Goal: Transaction & Acquisition: Purchase product/service

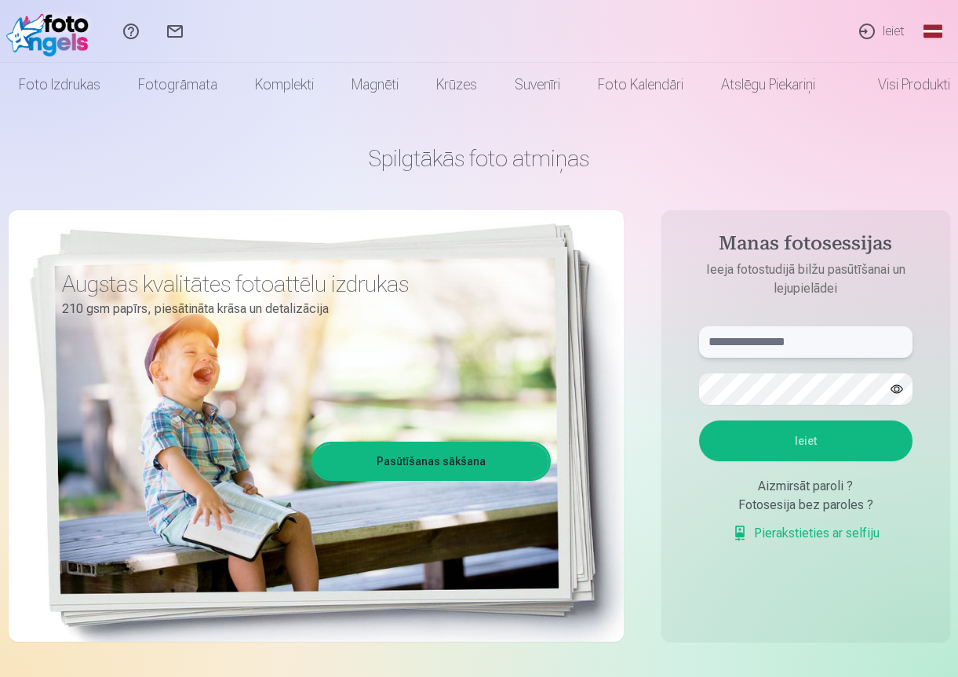
click at [780, 347] on input "text" at bounding box center [805, 341] width 213 height 31
type input "*"
type input "**********"
click at [828, 449] on button "Ieiet" at bounding box center [805, 440] width 213 height 41
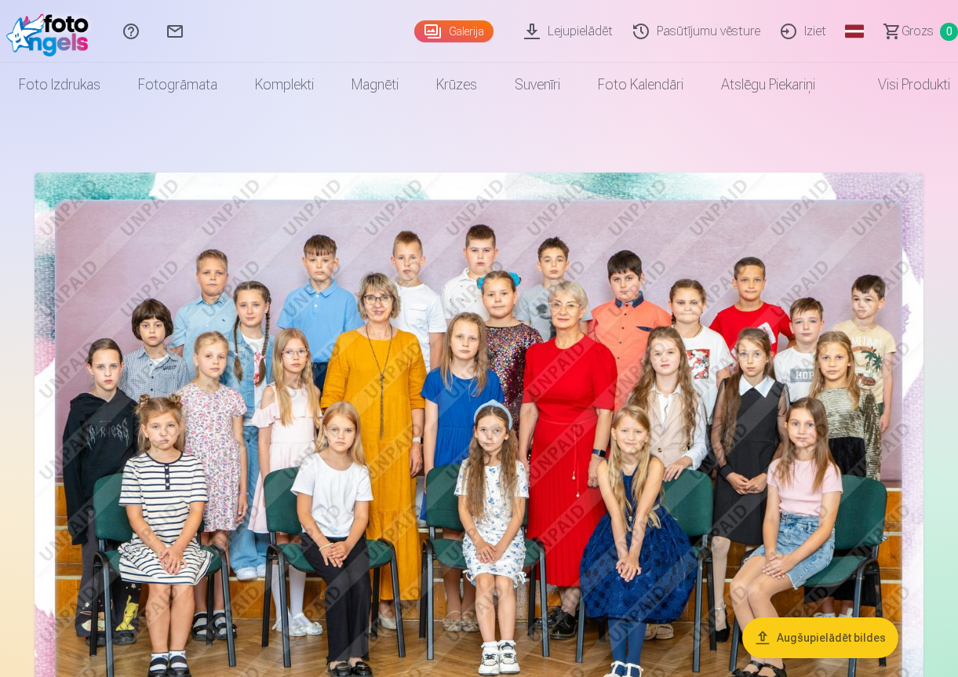
click at [566, 32] on link "Lejupielādēt" at bounding box center [570, 31] width 109 height 63
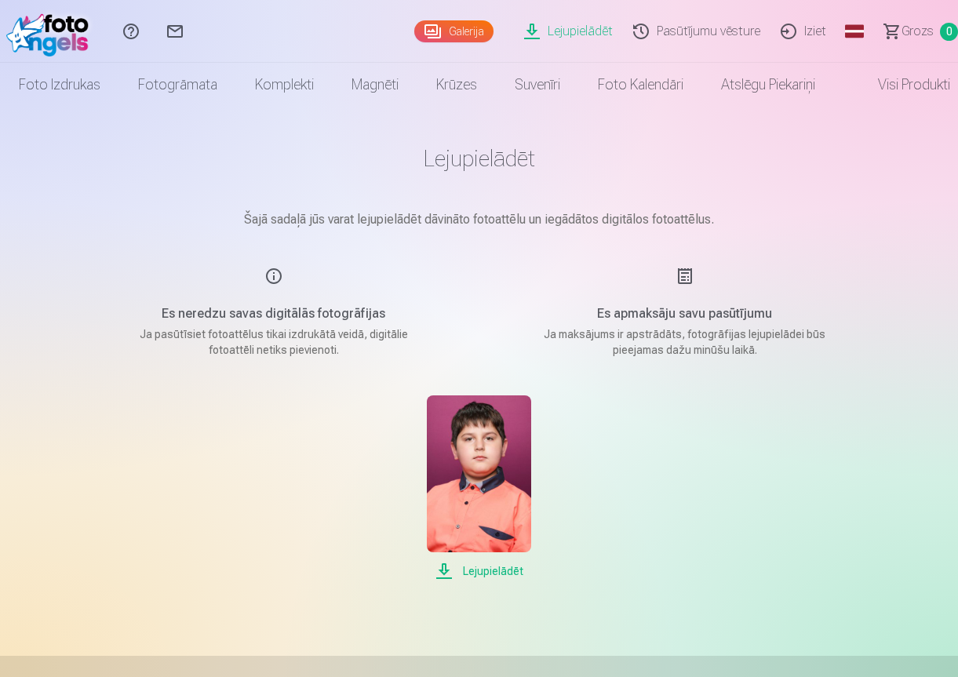
click at [475, 570] on span "Lejupielādēt" at bounding box center [479, 570] width 104 height 19
click at [928, 184] on div "Lejupielādēt Šajā sadaļā jūs varat lejupielādēt dāvināto fotoattēlu un iegādāto…" at bounding box center [479, 543] width 941 height 1087
click at [478, 492] on img at bounding box center [479, 473] width 104 height 157
click at [439, 30] on link "Galerija" at bounding box center [453, 31] width 79 height 22
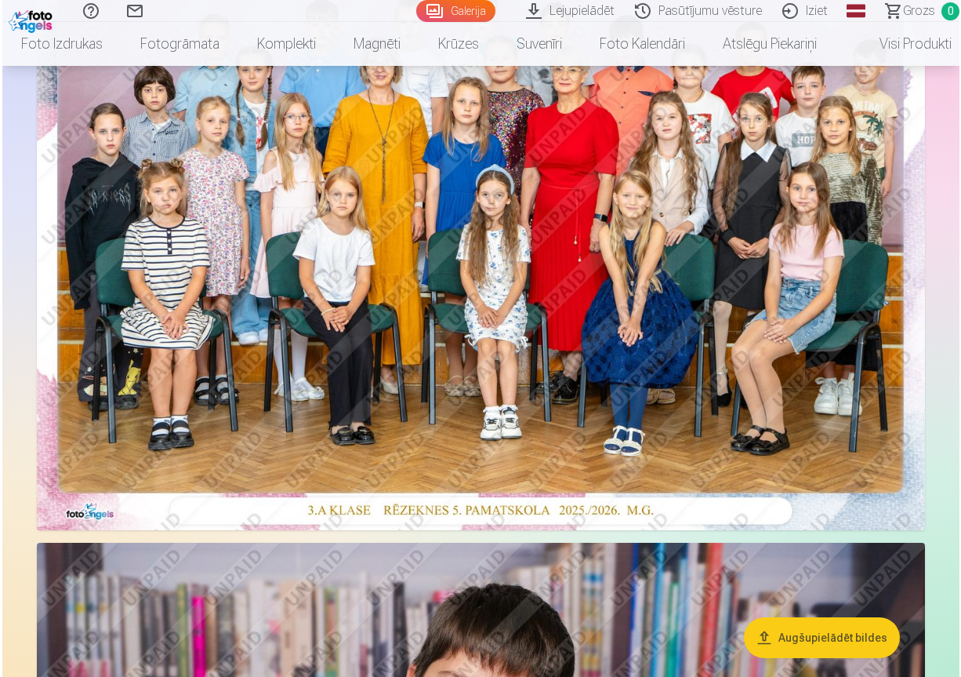
scroll to position [78, 0]
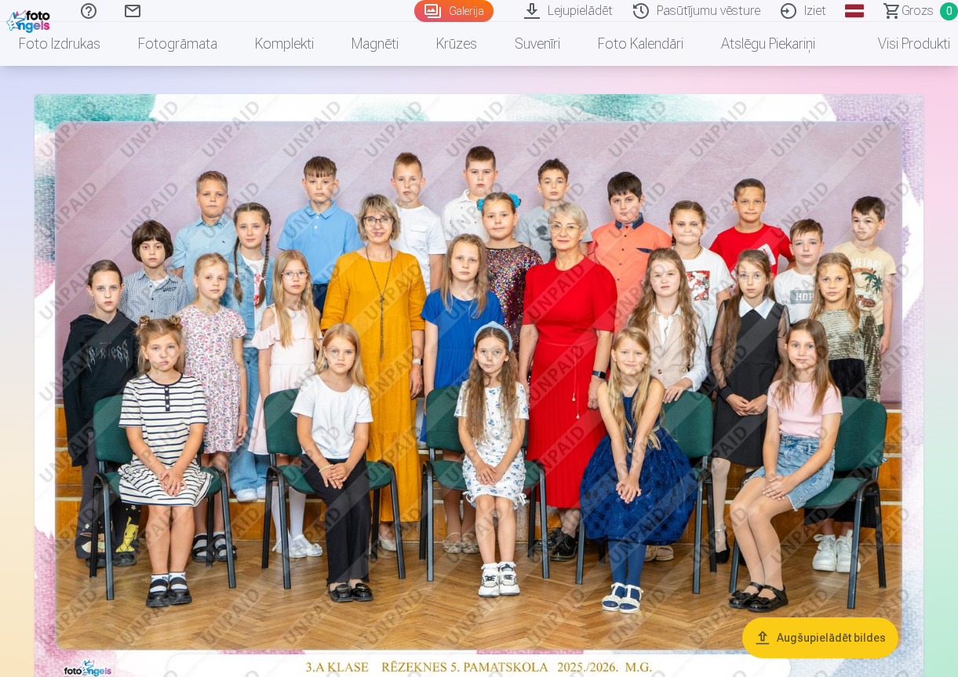
click at [640, 396] on img at bounding box center [479, 390] width 889 height 593
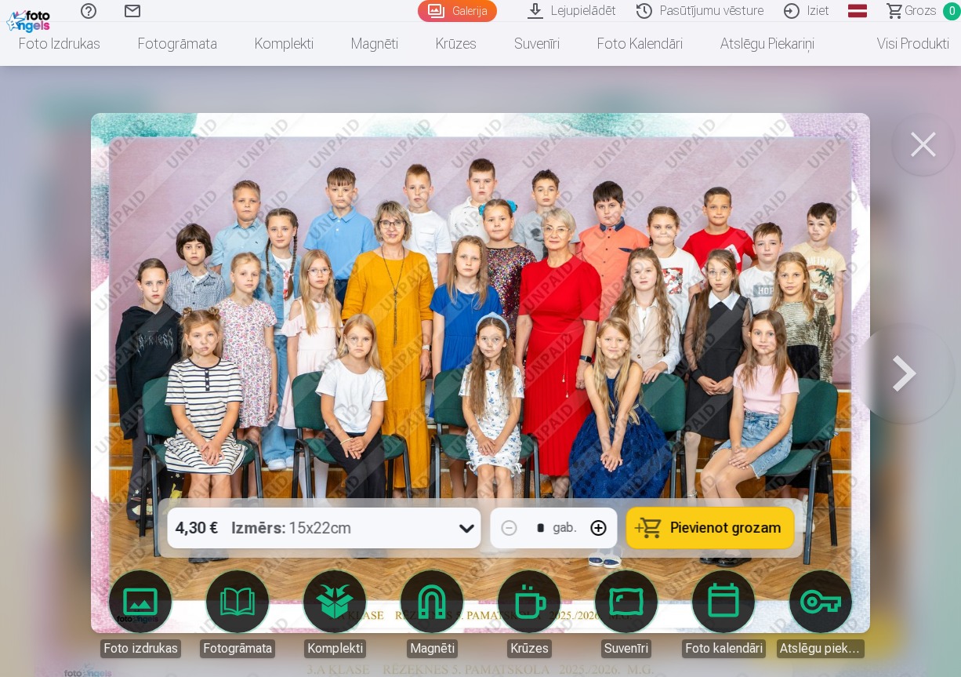
click at [707, 527] on span "Pievienot grozam" at bounding box center [726, 528] width 111 height 14
click at [904, 384] on button at bounding box center [905, 372] width 100 height 219
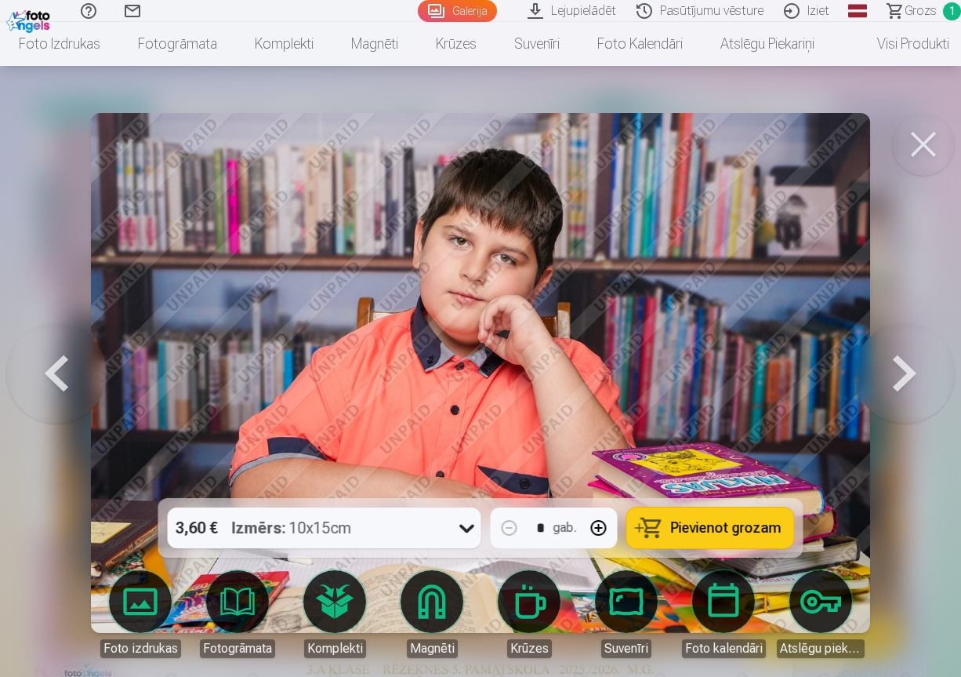
click at [766, 521] on span "Pievienot grozam" at bounding box center [726, 528] width 111 height 14
click at [918, 365] on button at bounding box center [905, 372] width 100 height 219
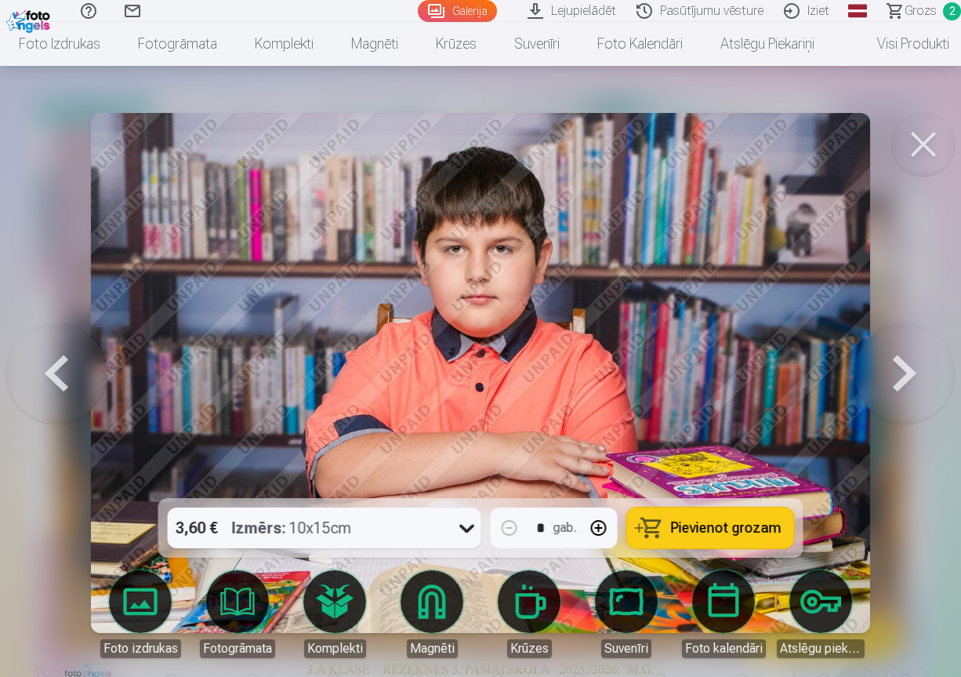
click at [918, 365] on button at bounding box center [905, 372] width 100 height 219
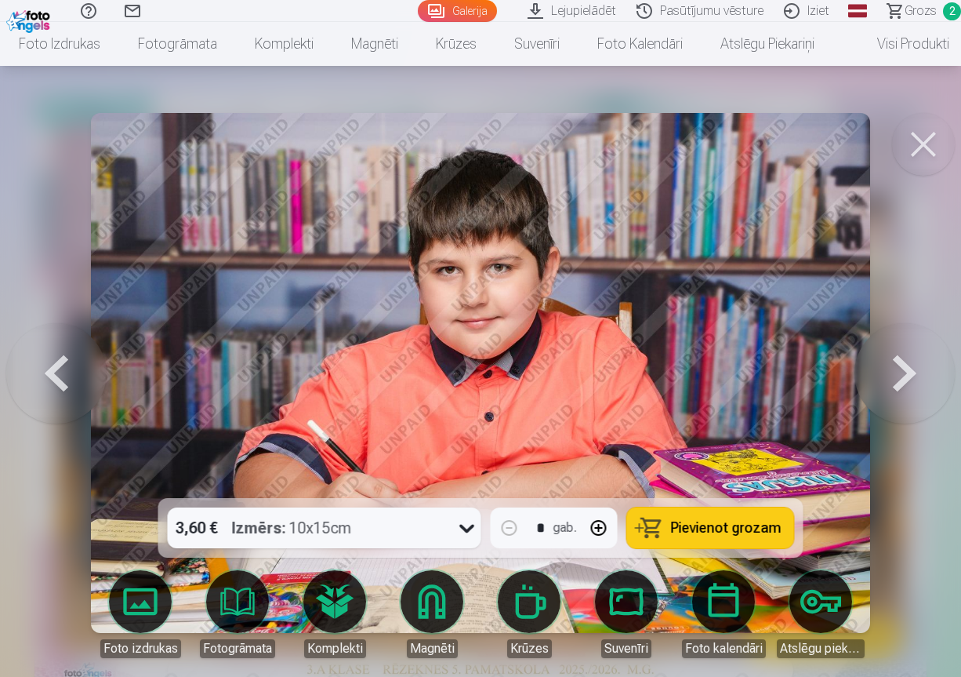
click at [730, 516] on button "Pievienot grozam" at bounding box center [710, 527] width 167 height 41
click at [908, 383] on button at bounding box center [905, 372] width 100 height 219
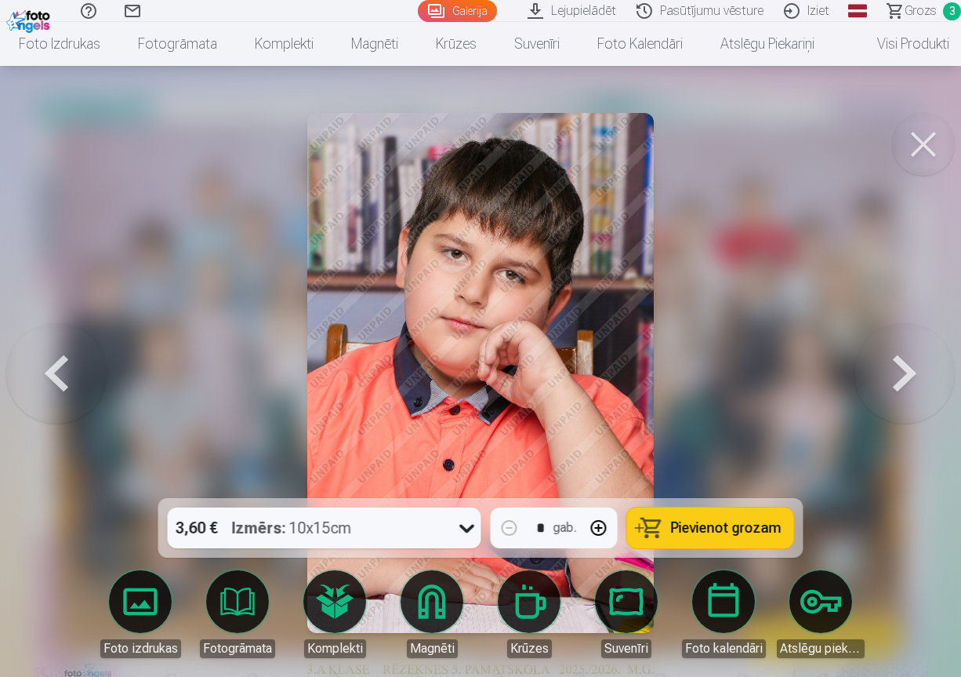
click at [908, 383] on button at bounding box center [905, 372] width 100 height 219
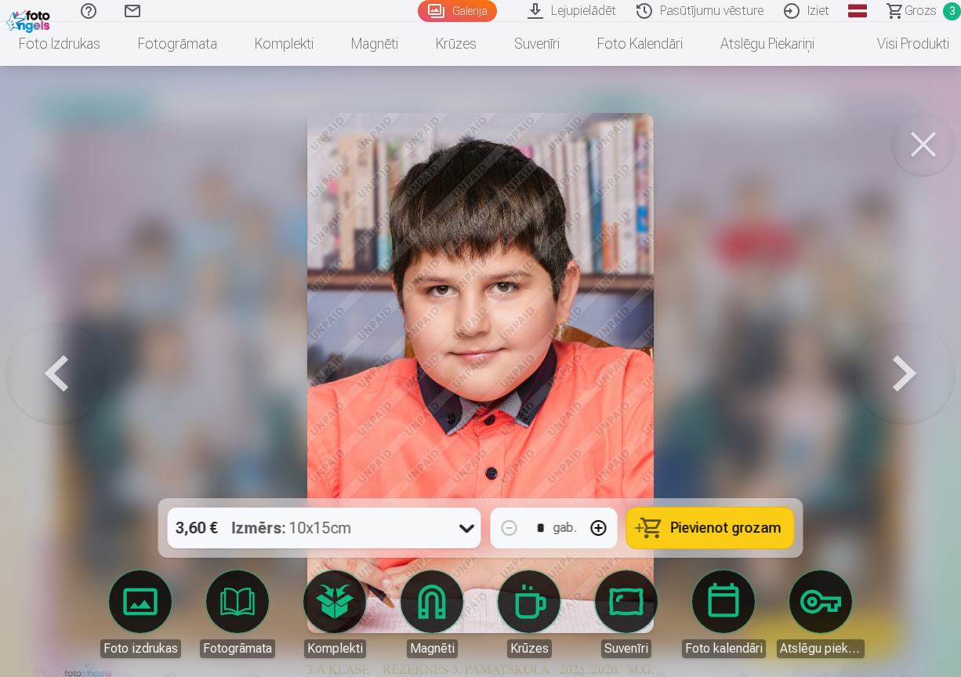
click at [908, 383] on button at bounding box center [905, 372] width 100 height 219
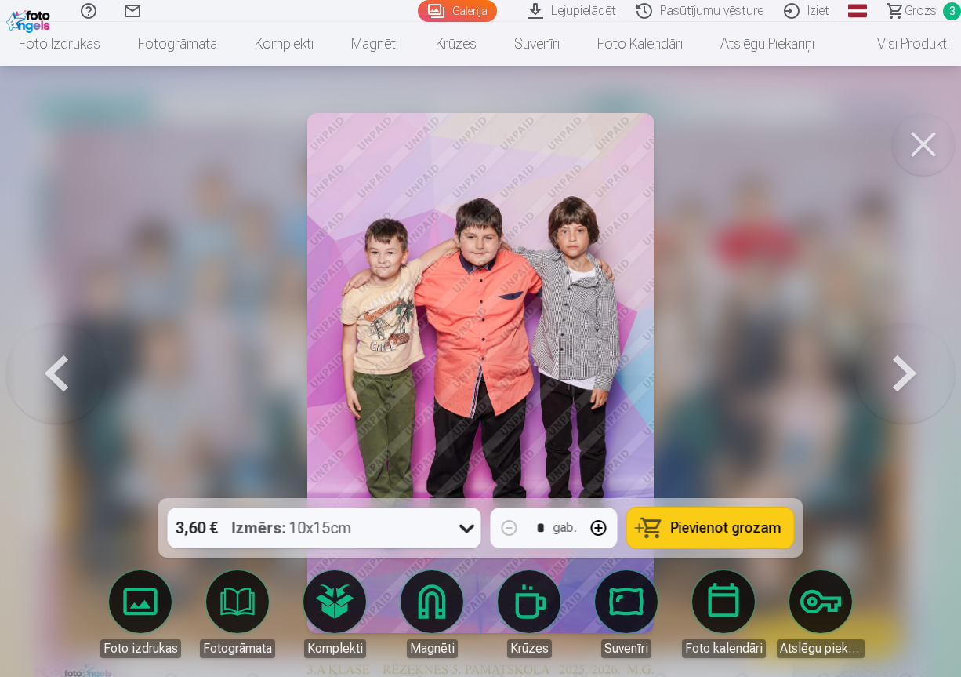
click at [701, 515] on button "Pievienot grozam" at bounding box center [710, 527] width 167 height 41
click at [905, 352] on button at bounding box center [905, 372] width 100 height 219
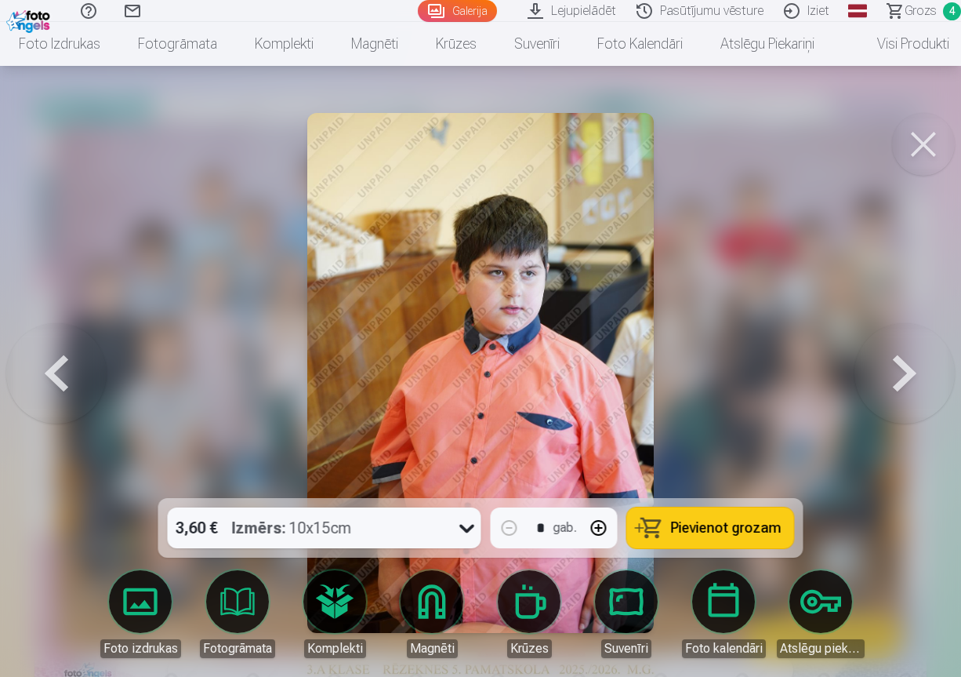
drag, startPoint x: 740, startPoint y: 533, endPoint x: 748, endPoint y: 521, distance: 14.1
click at [748, 521] on span "Pievienot grozam" at bounding box center [726, 528] width 111 height 14
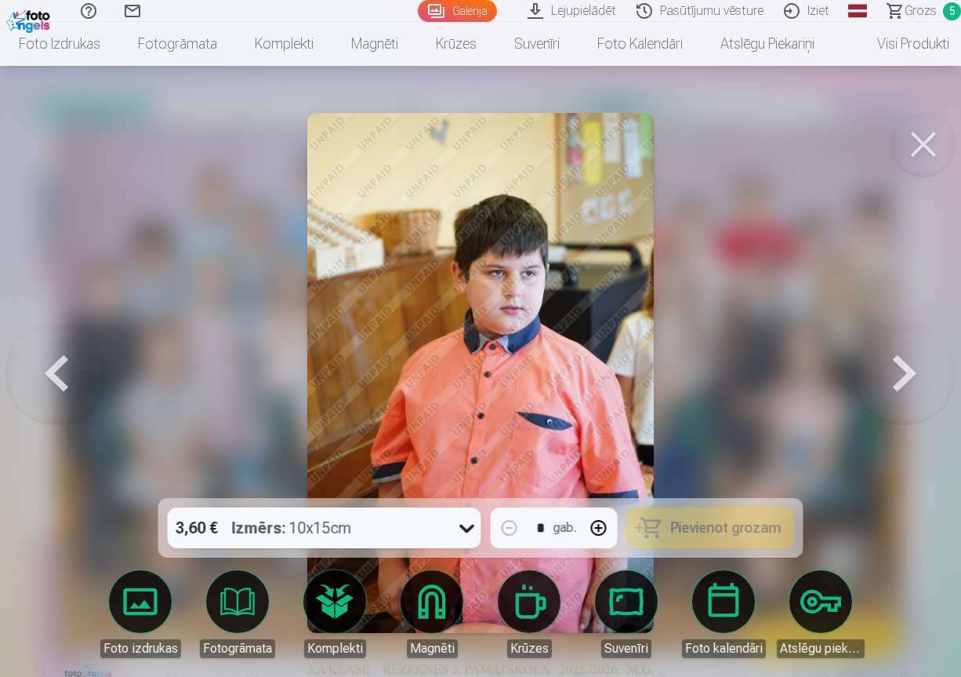
click at [924, 362] on button at bounding box center [905, 372] width 100 height 219
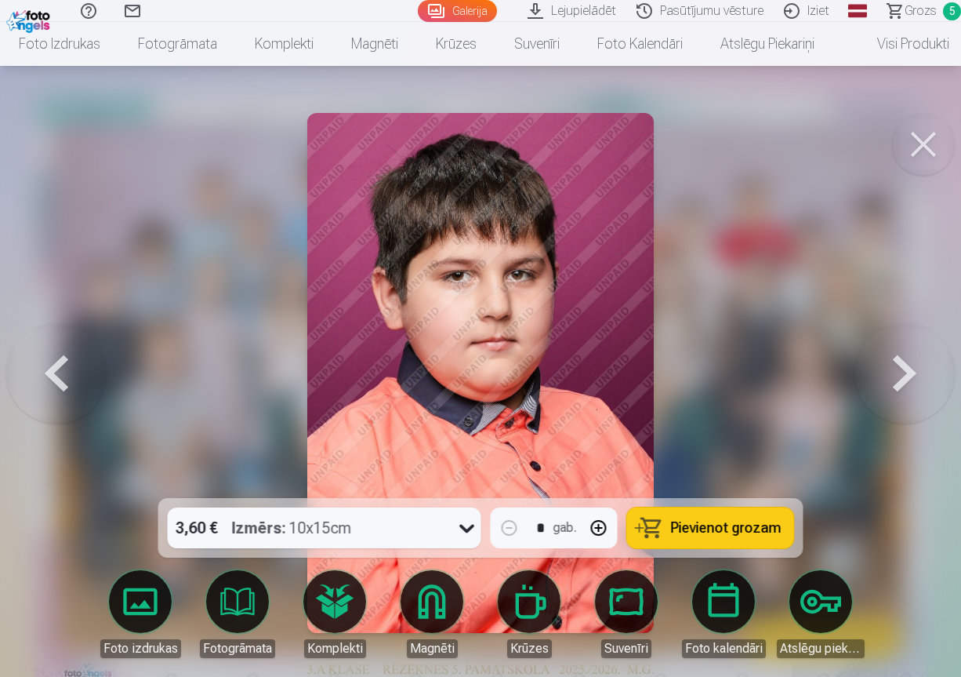
click at [924, 362] on button at bounding box center [905, 372] width 100 height 219
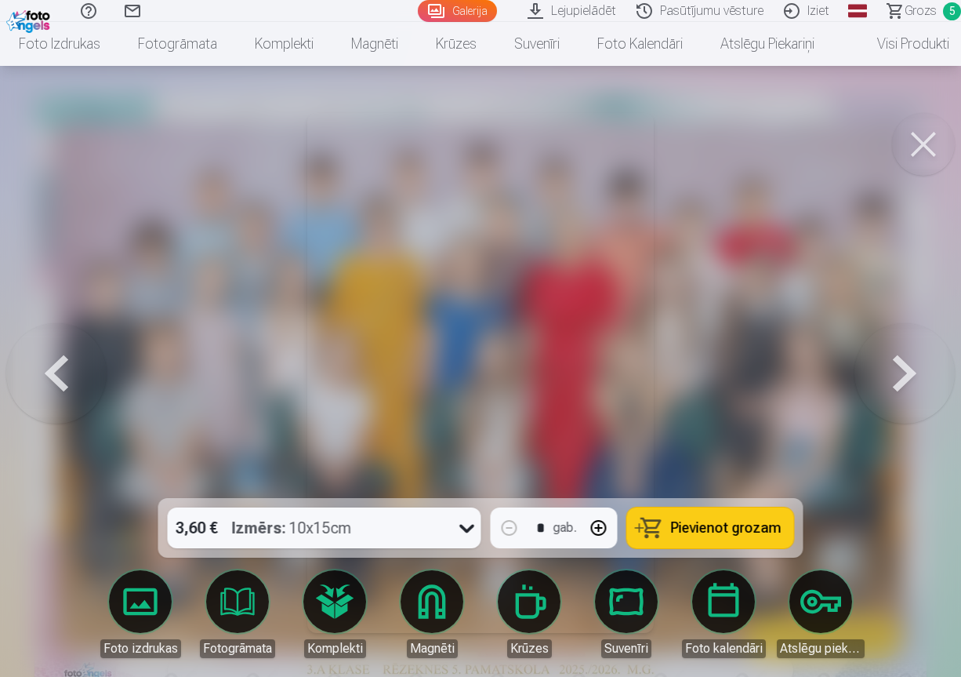
click at [924, 362] on button at bounding box center [905, 372] width 100 height 219
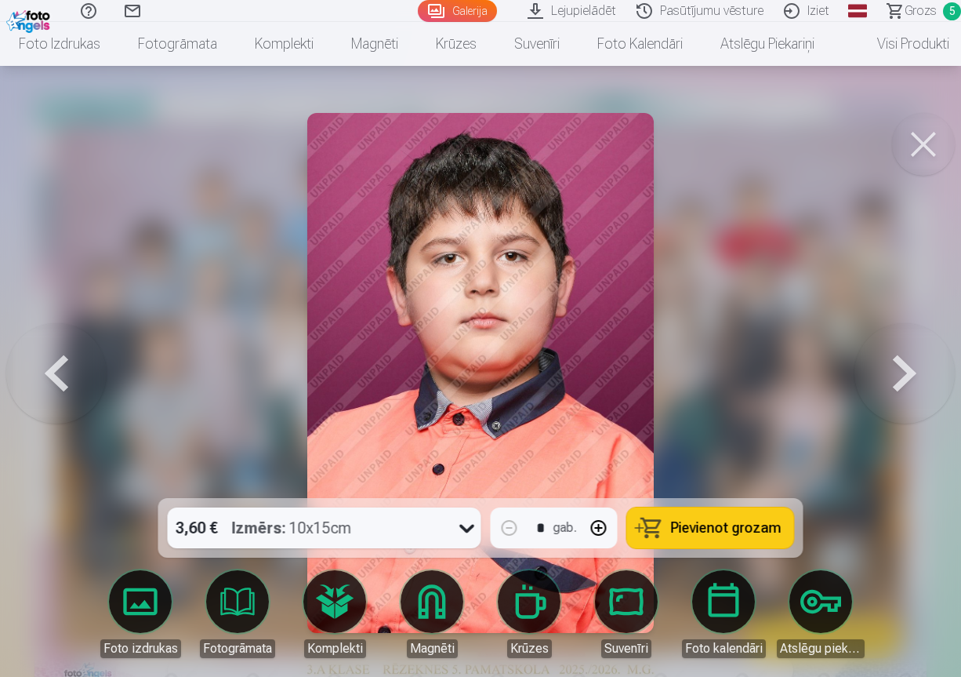
drag, startPoint x: 49, startPoint y: 376, endPoint x: 64, endPoint y: 380, distance: 14.7
click at [49, 377] on button at bounding box center [56, 372] width 100 height 219
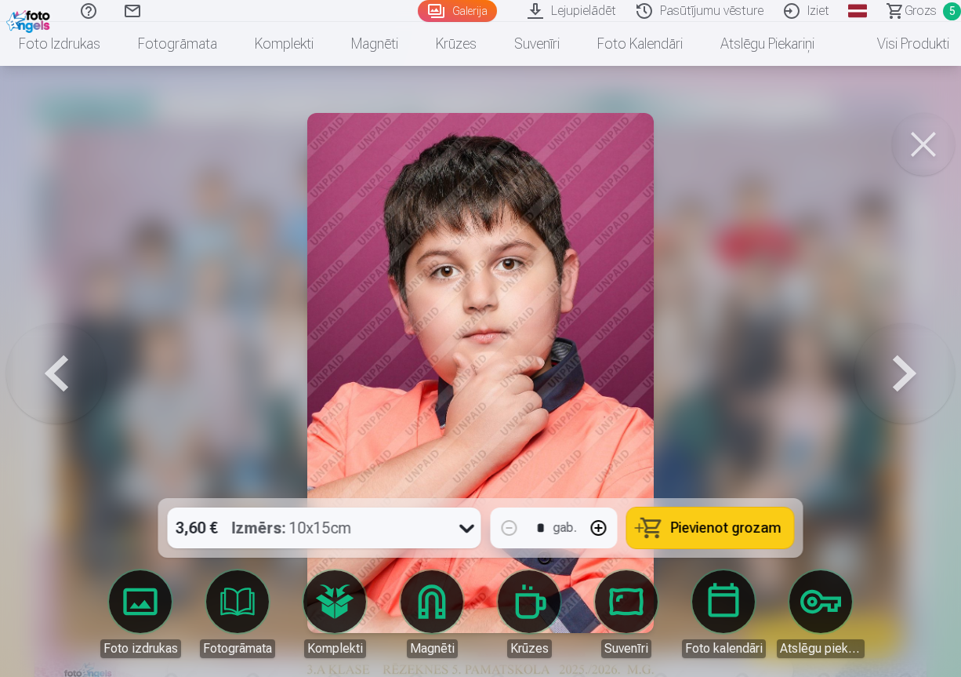
click at [686, 521] on span "Pievienot grozam" at bounding box center [726, 528] width 111 height 14
click at [892, 371] on button at bounding box center [905, 372] width 100 height 219
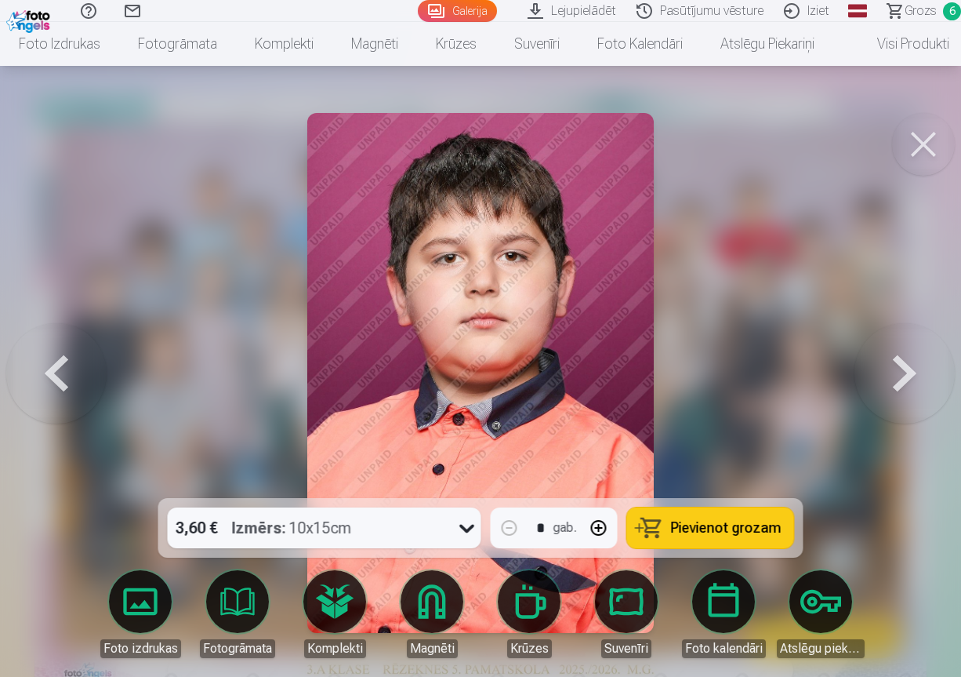
click at [892, 371] on button at bounding box center [905, 372] width 100 height 219
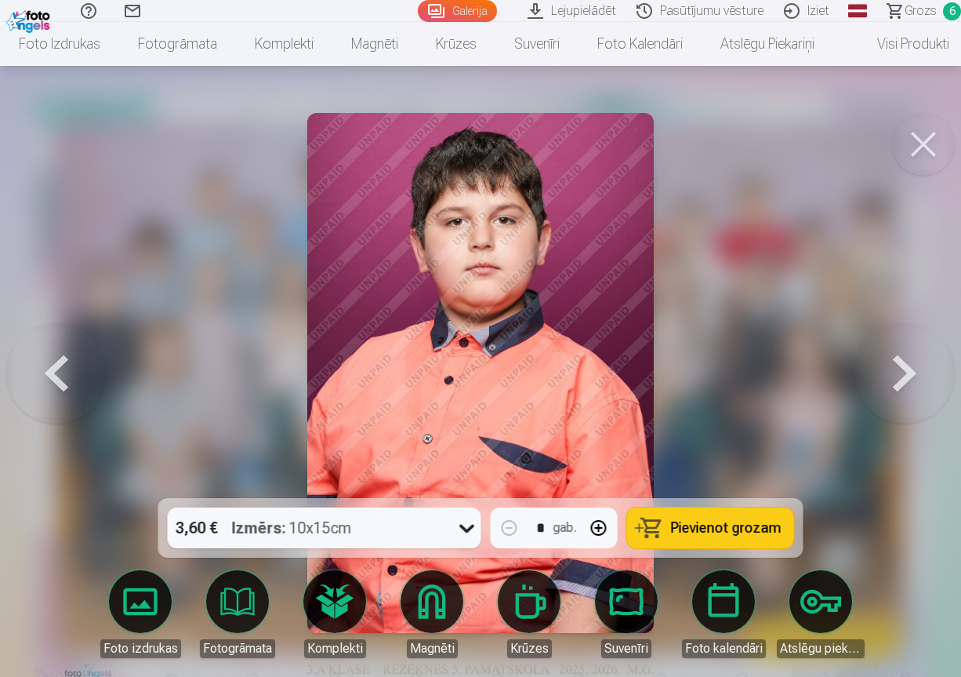
click at [892, 370] on button at bounding box center [905, 372] width 100 height 219
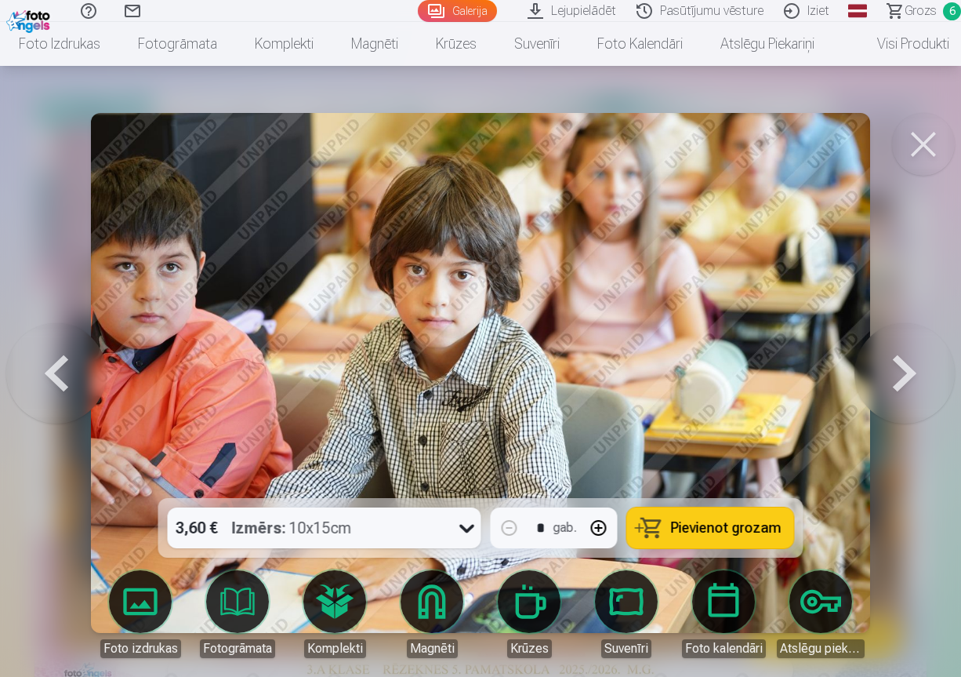
click at [689, 540] on button "Pievienot grozam" at bounding box center [710, 527] width 167 height 41
click at [910, 397] on button at bounding box center [905, 372] width 100 height 219
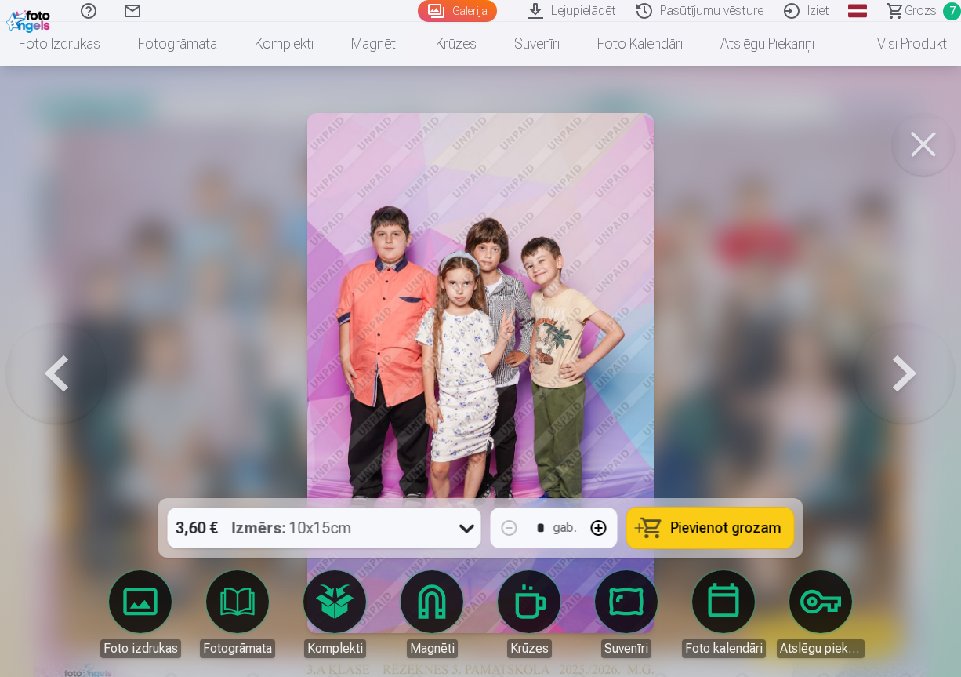
click at [733, 540] on button "Pievienot grozam" at bounding box center [710, 527] width 167 height 41
click at [910, 374] on button at bounding box center [905, 372] width 100 height 219
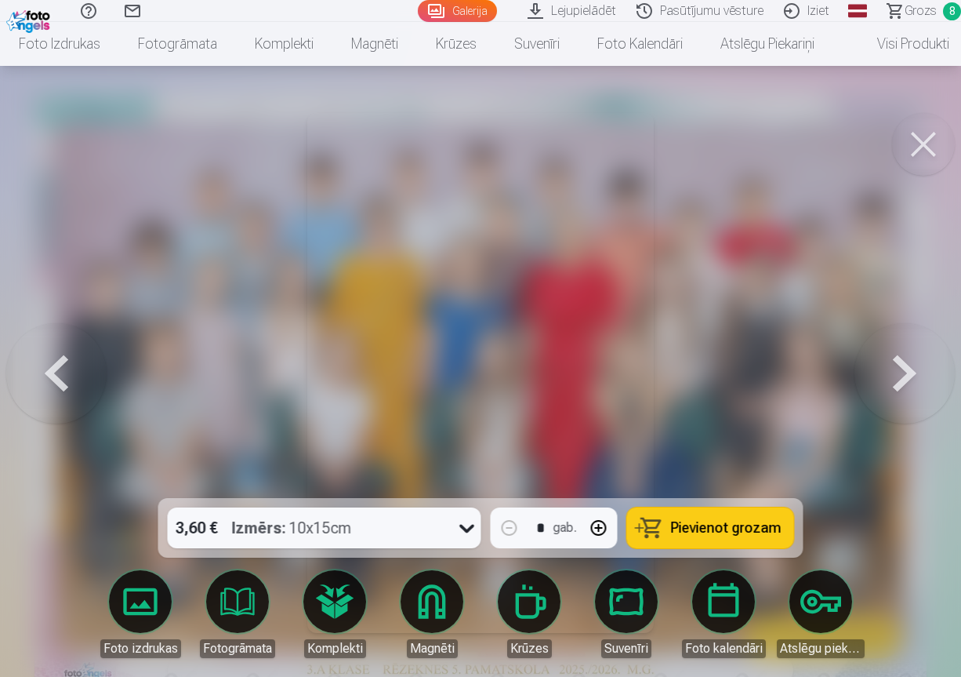
click at [910, 374] on button at bounding box center [905, 372] width 100 height 219
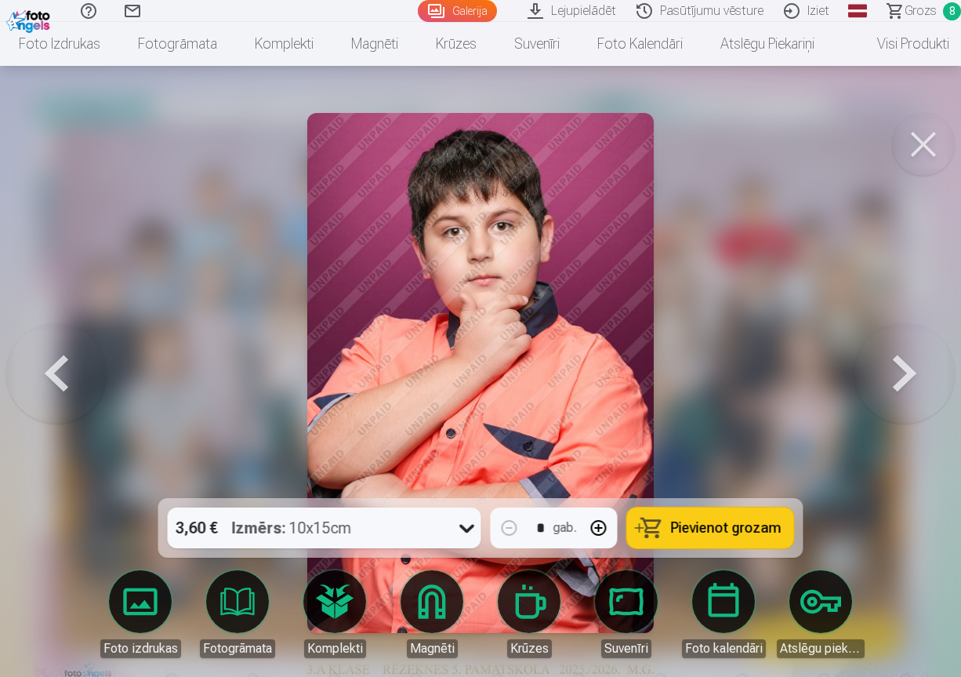
click at [910, 374] on button at bounding box center [905, 372] width 100 height 219
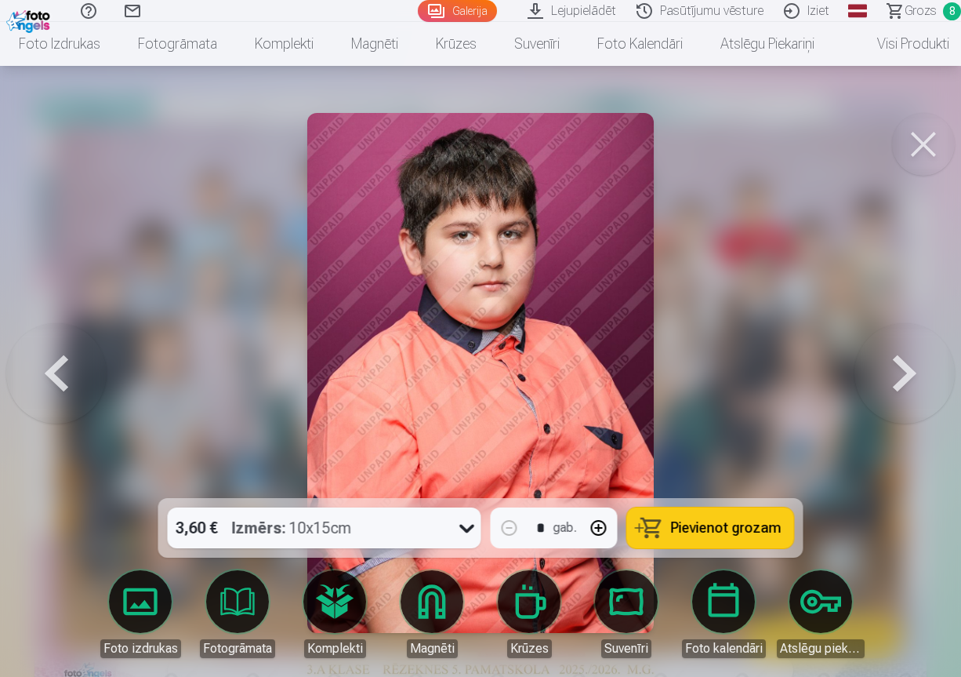
click at [910, 374] on button at bounding box center [905, 372] width 100 height 219
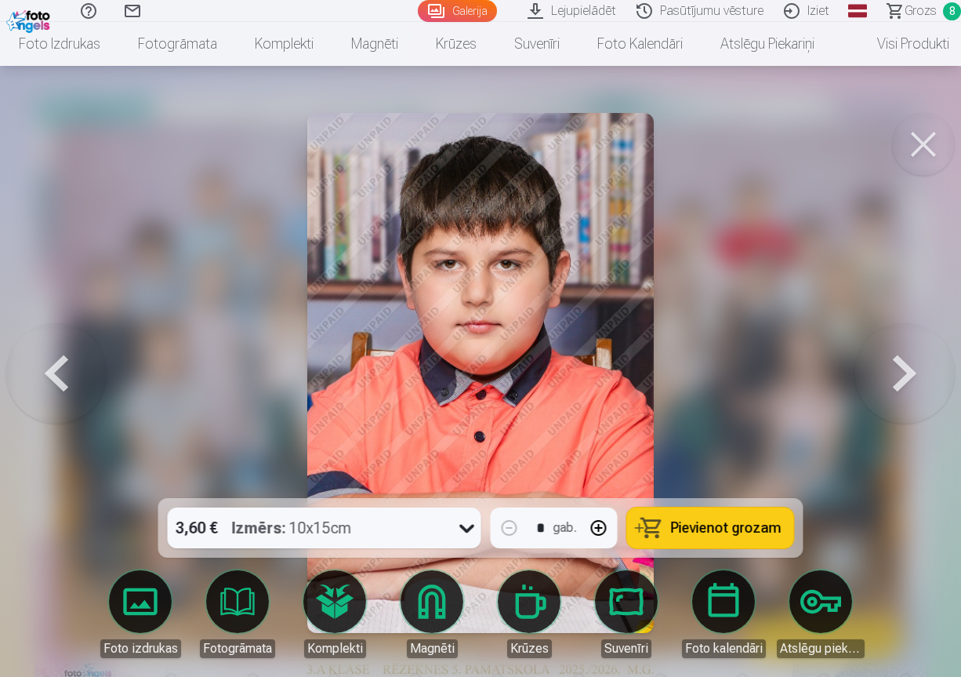
click at [910, 374] on button at bounding box center [905, 372] width 100 height 219
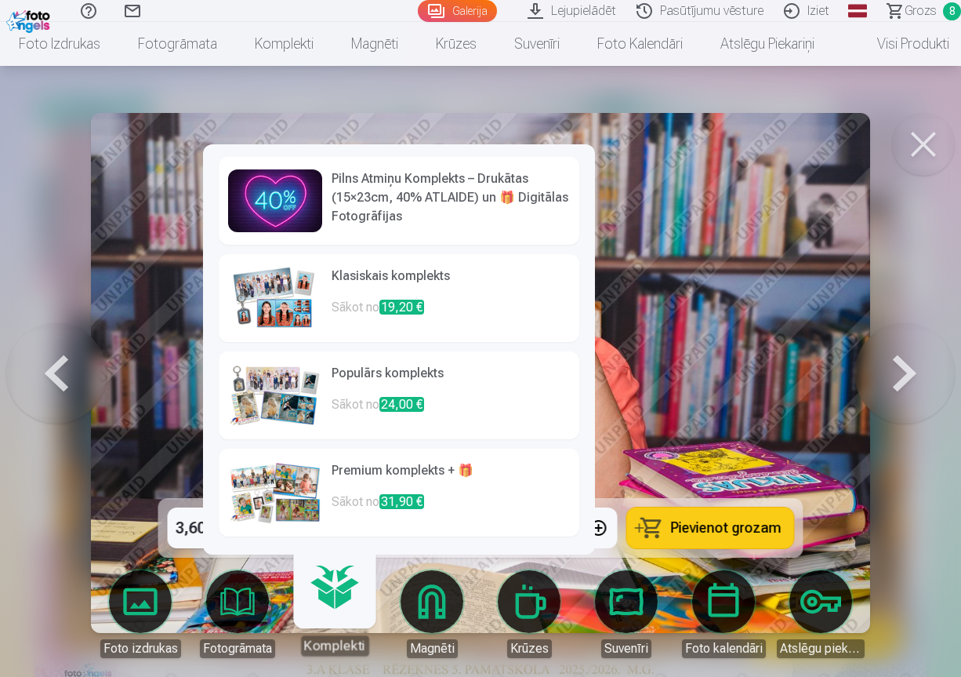
click at [345, 609] on link "Komplekti" at bounding box center [334, 607] width 96 height 96
click at [420, 305] on span "19,20 €" at bounding box center [402, 307] width 45 height 15
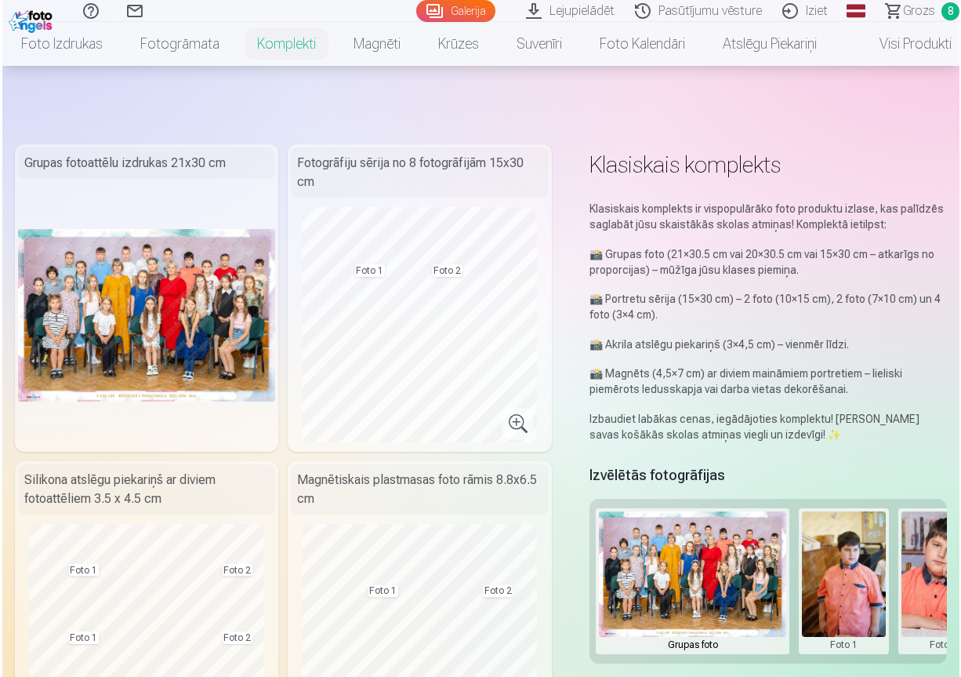
scroll to position [78, 0]
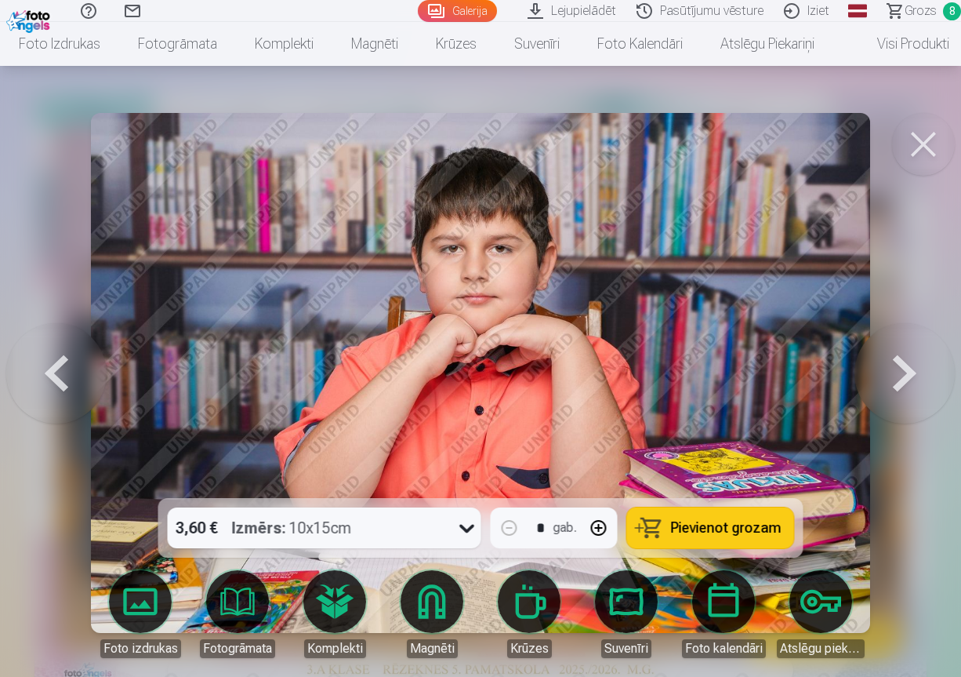
click at [324, 598] on body "Palīdzības centrs Sazinies ar mums Galerija Lejupielādēt Pasūtījumu vēsture Izi…" at bounding box center [480, 260] width 961 height 677
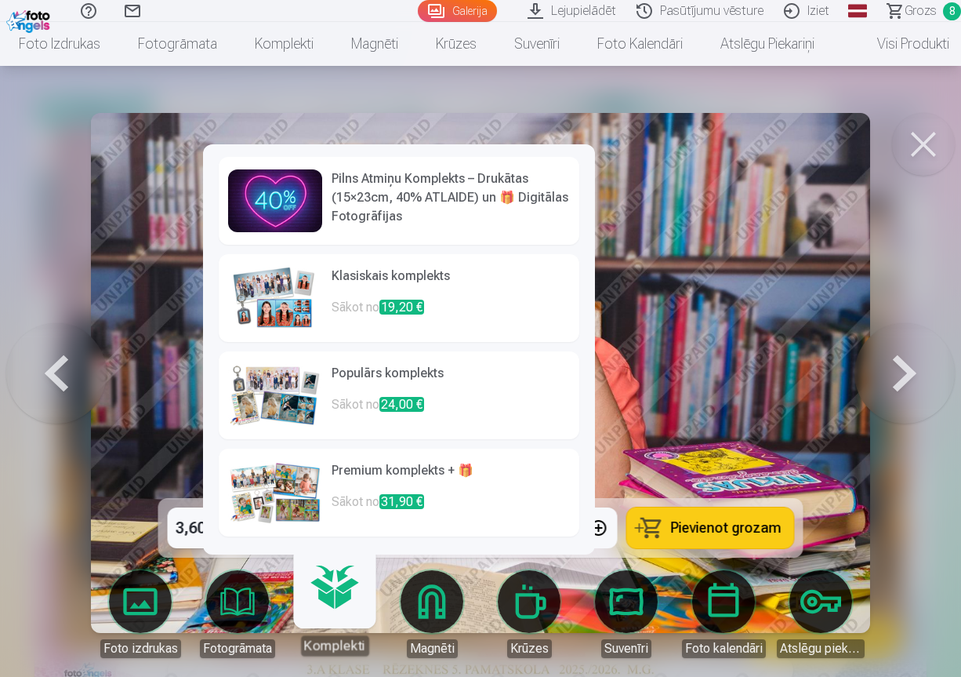
click at [398, 412] on p "Sākot no 24,00 €" at bounding box center [451, 410] width 238 height 31
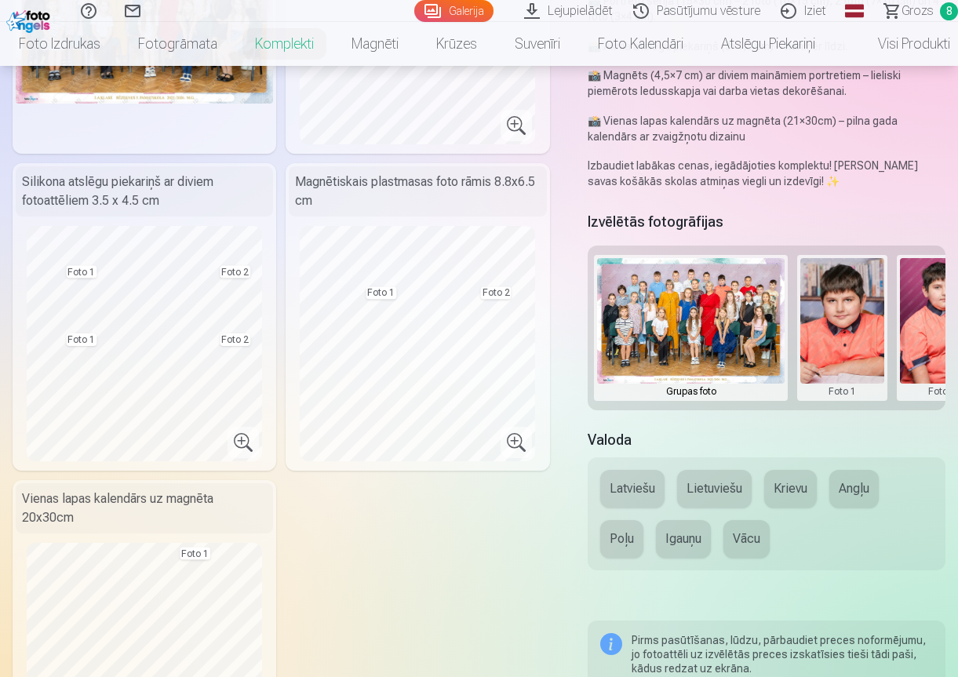
scroll to position [235, 0]
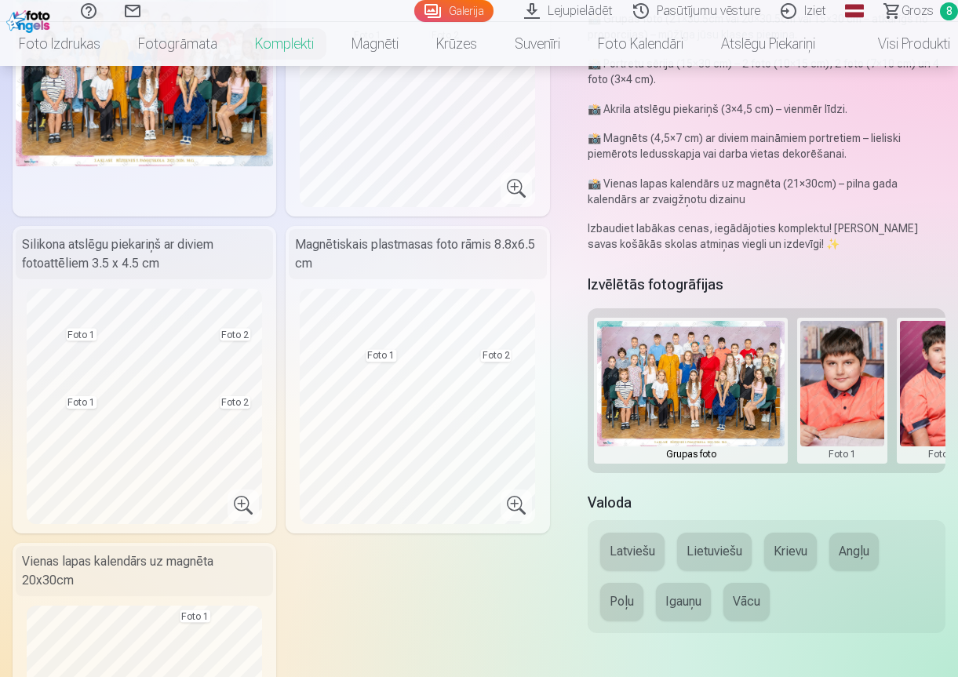
click at [907, 13] on span "Grozs" at bounding box center [917, 11] width 32 height 19
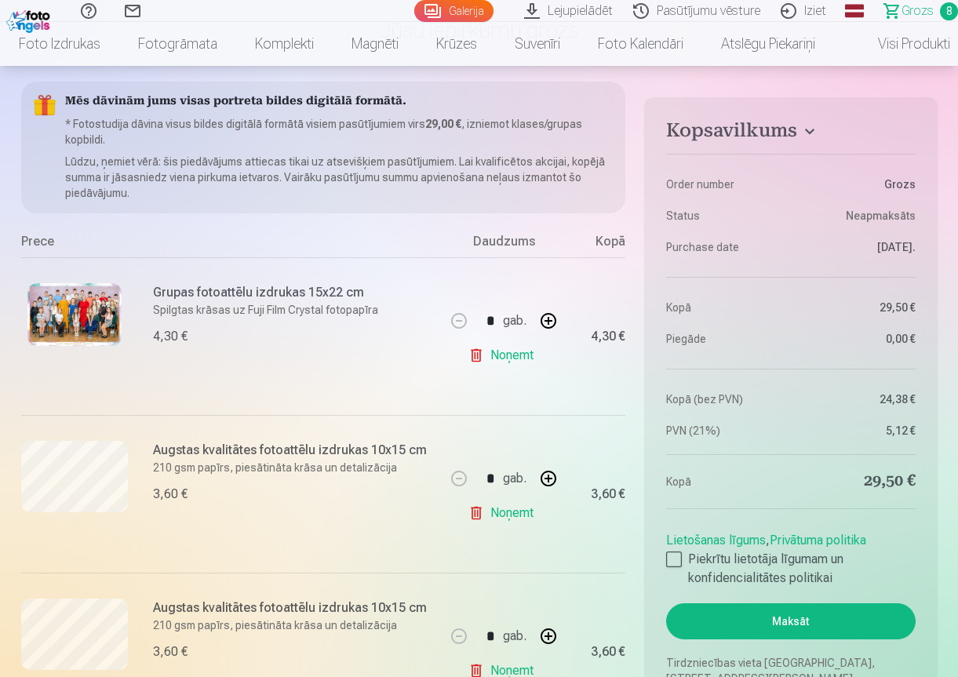
scroll to position [157, 0]
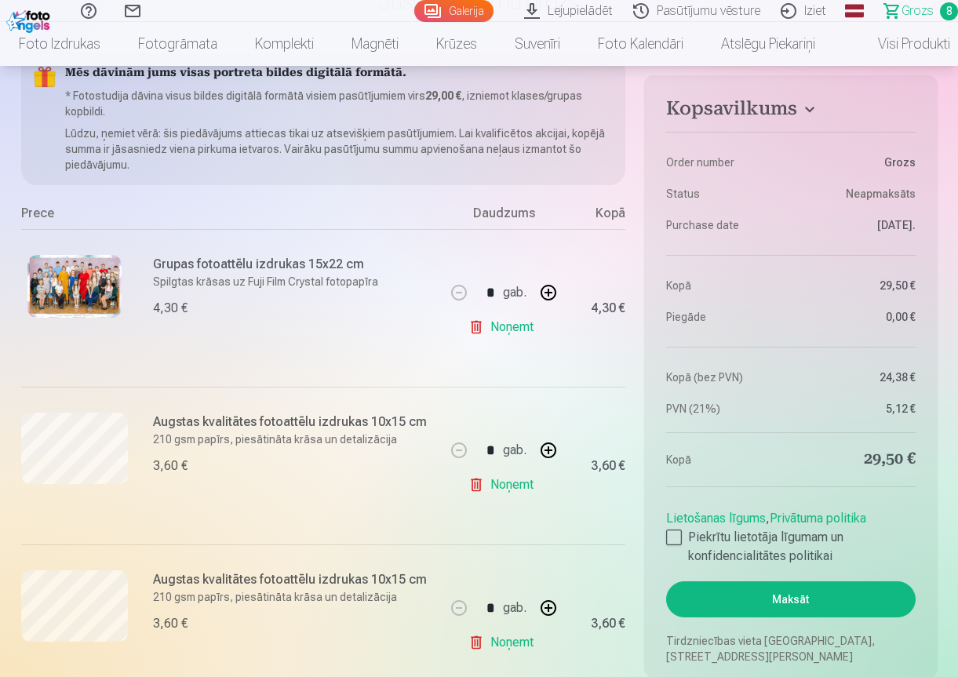
click at [507, 329] on link "Noņemt" at bounding box center [503, 326] width 71 height 31
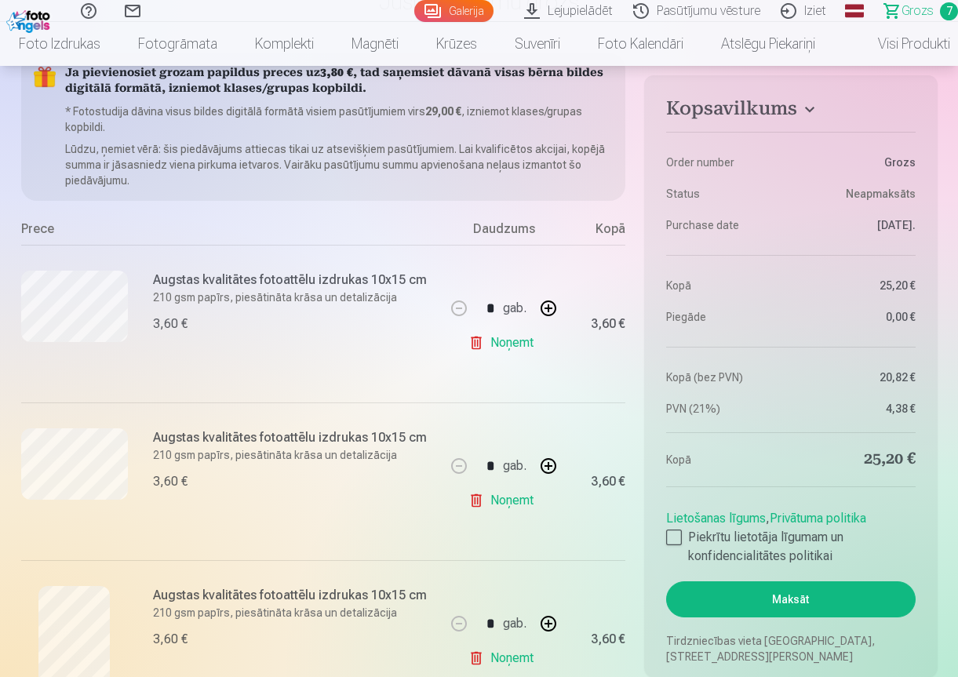
click at [471, 342] on link "Noņemt" at bounding box center [503, 342] width 71 height 31
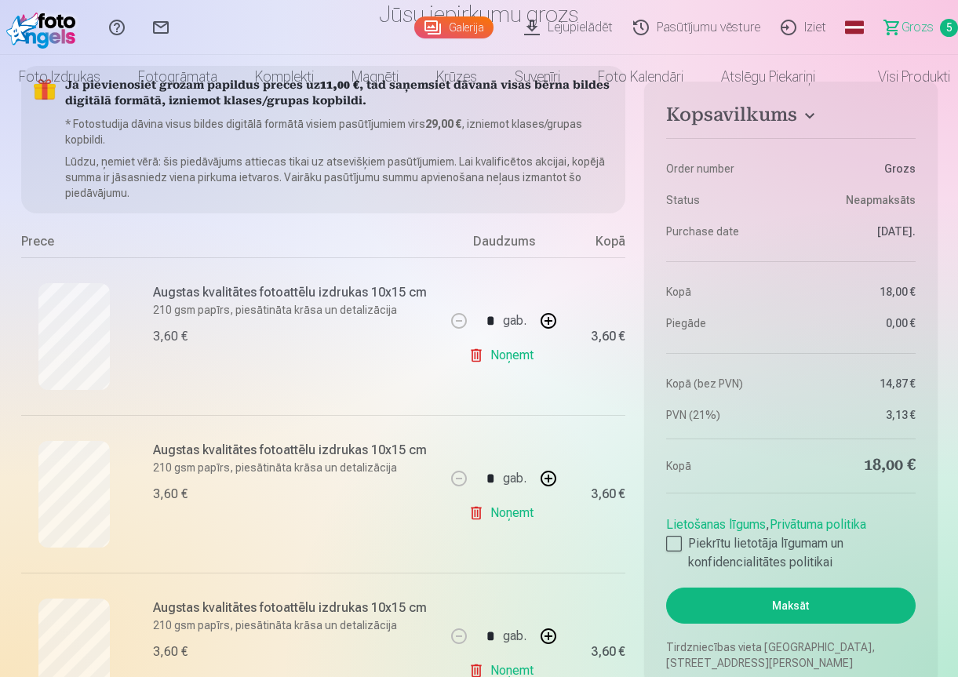
scroll to position [0, 0]
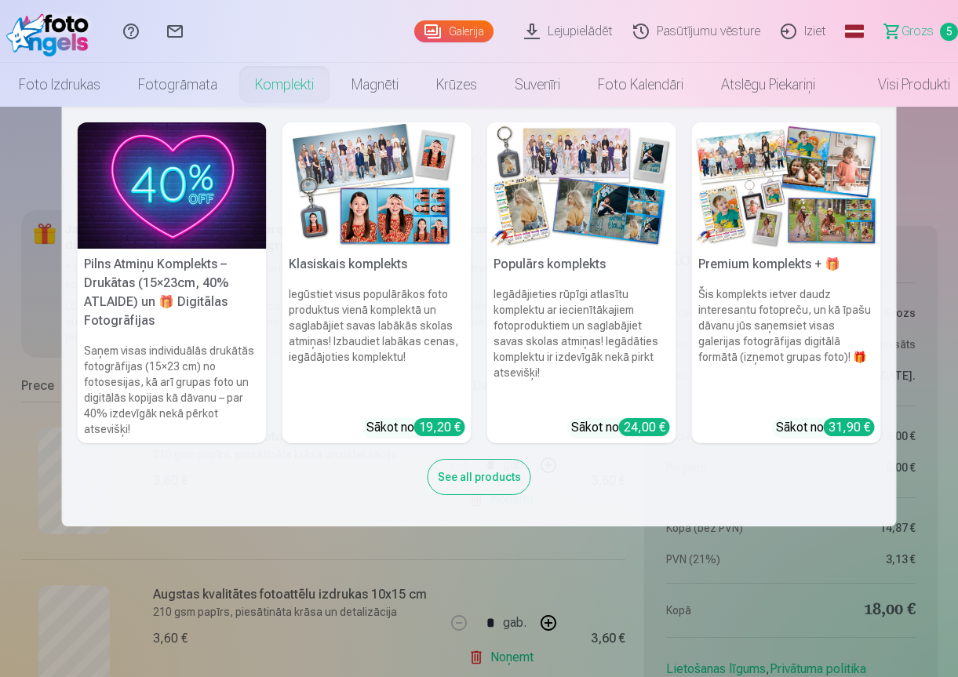
click at [312, 84] on link "Komplekti" at bounding box center [284, 85] width 96 height 44
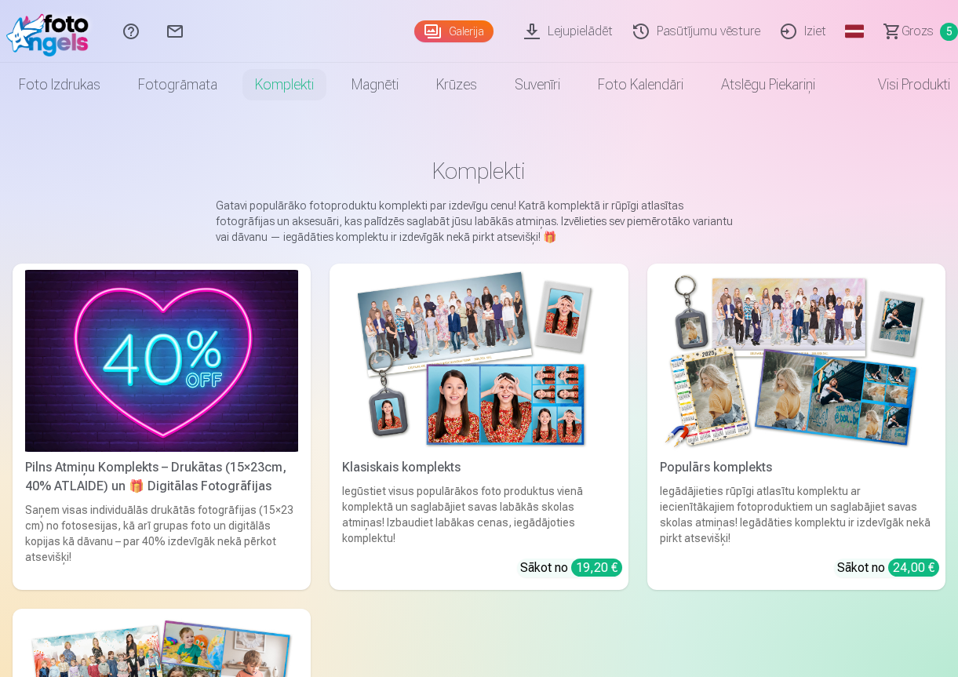
click at [547, 539] on link "Klasiskais komplekts Iegūstiet visus populārākos foto produktus vienā komplektā…" at bounding box center [478, 426] width 298 height 326
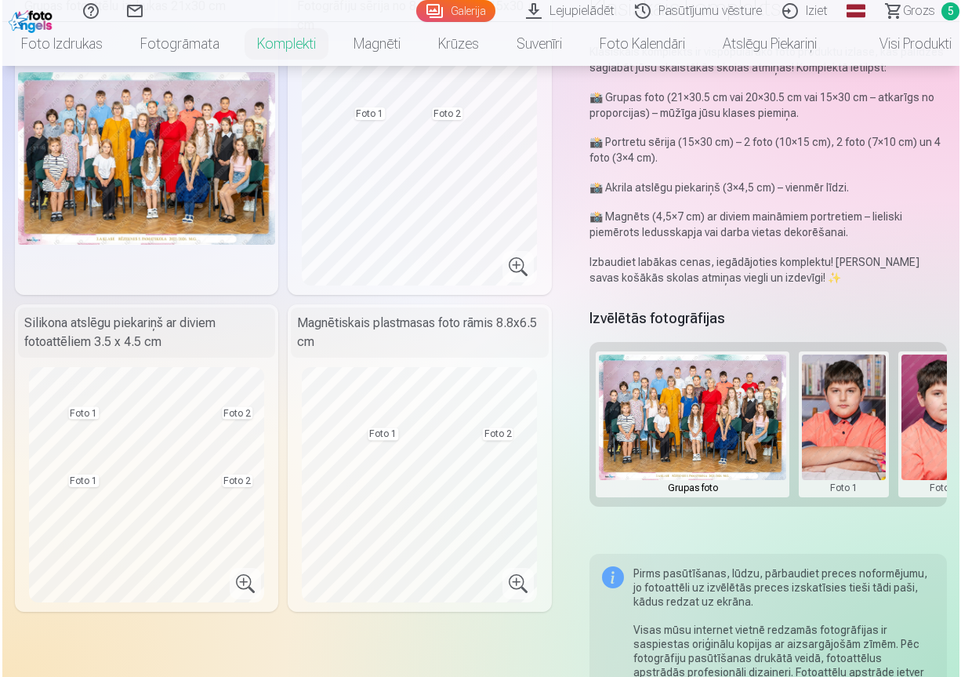
scroll to position [314, 0]
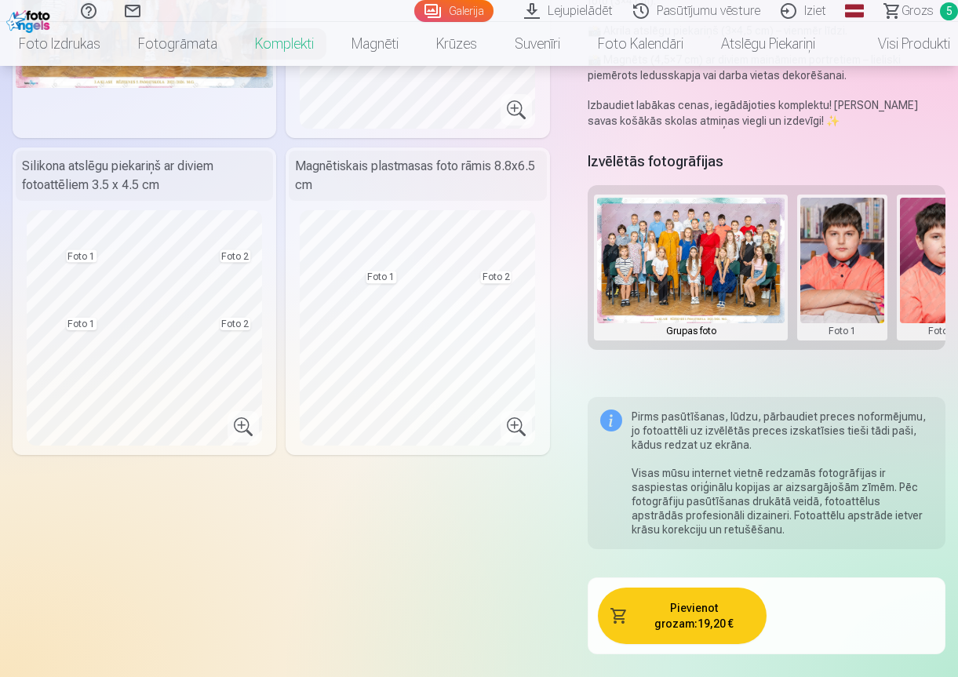
click at [667, 632] on button "Pievienot grozam : 19,20 €" at bounding box center [682, 615] width 169 height 56
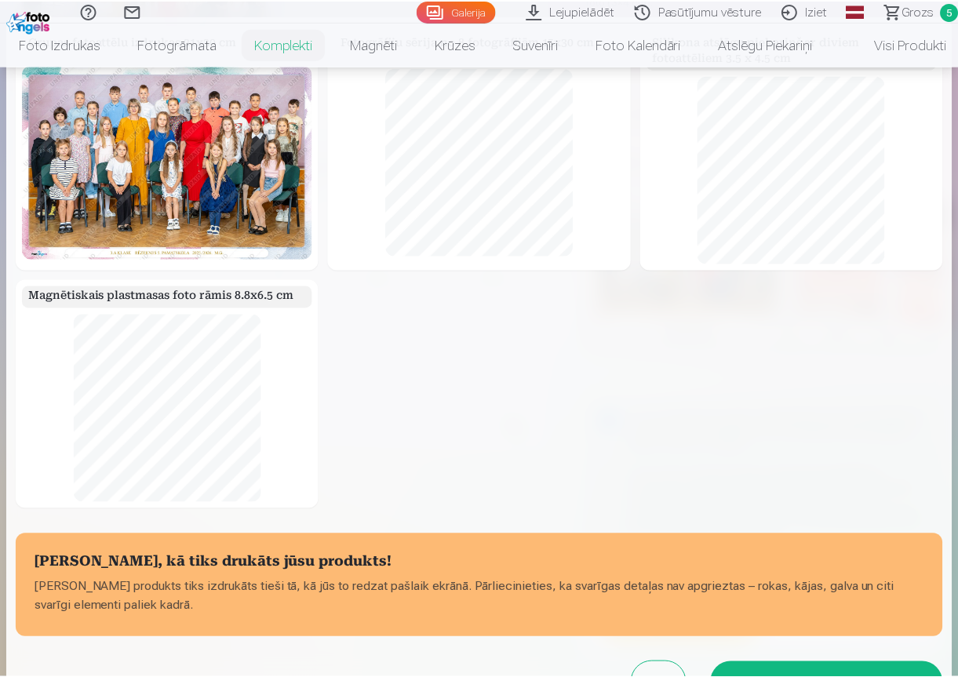
scroll to position [145, 0]
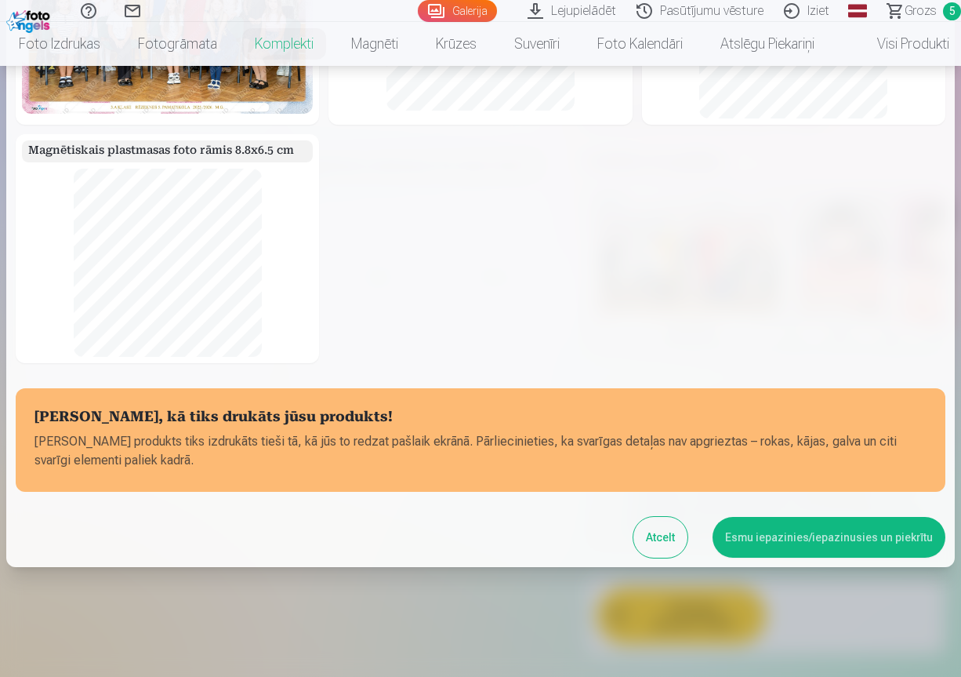
click at [813, 536] on button "Esmu iepazinies/iepazinusies un piekrītu" at bounding box center [829, 537] width 233 height 41
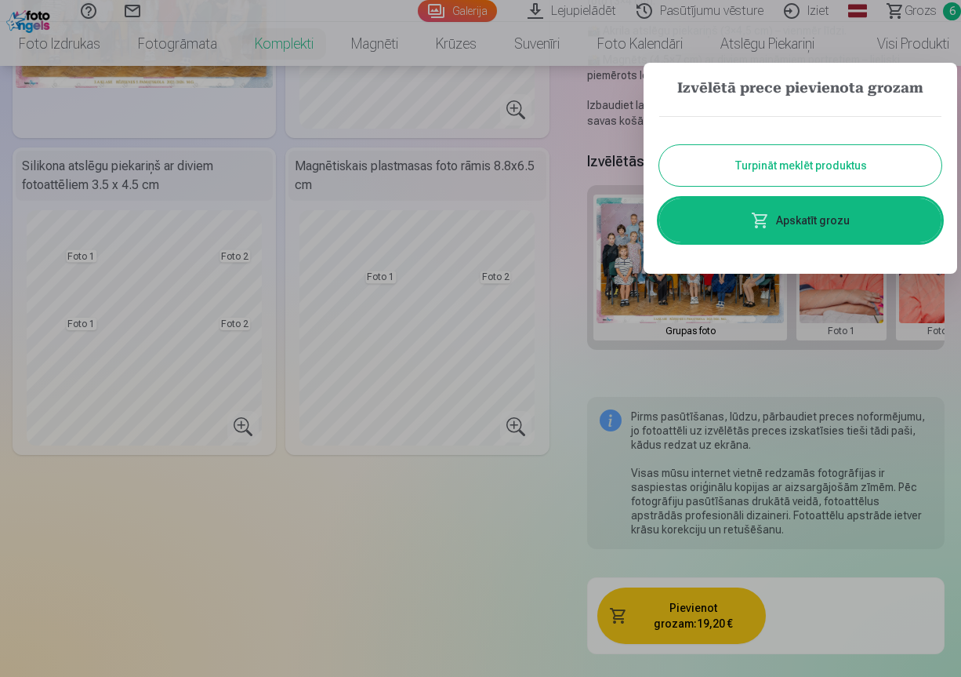
click at [796, 163] on button "Turpināt meklēt produktus" at bounding box center [801, 165] width 282 height 41
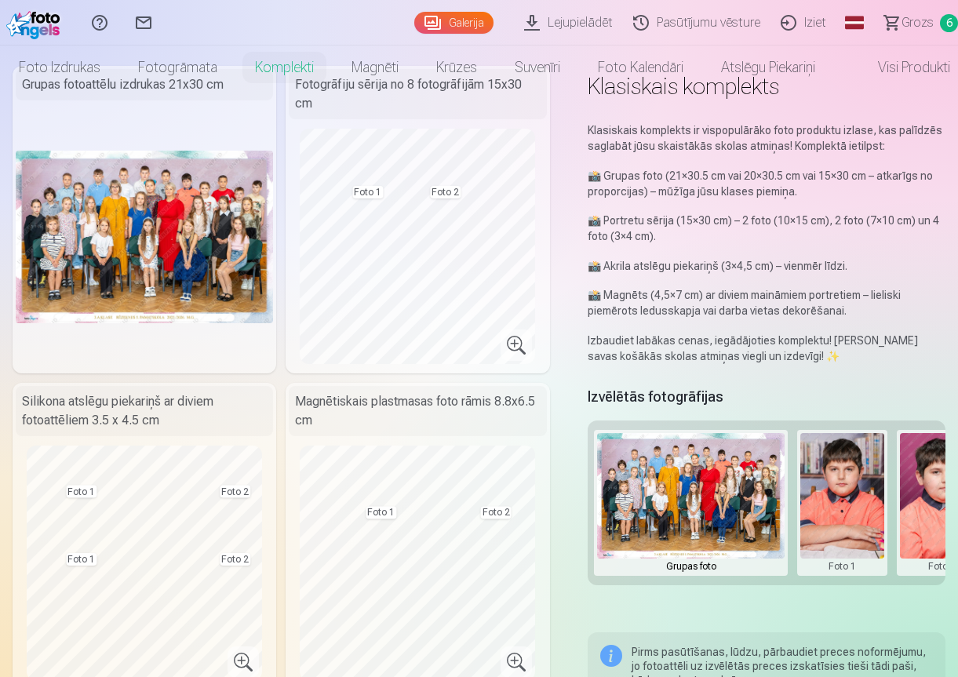
scroll to position [0, 0]
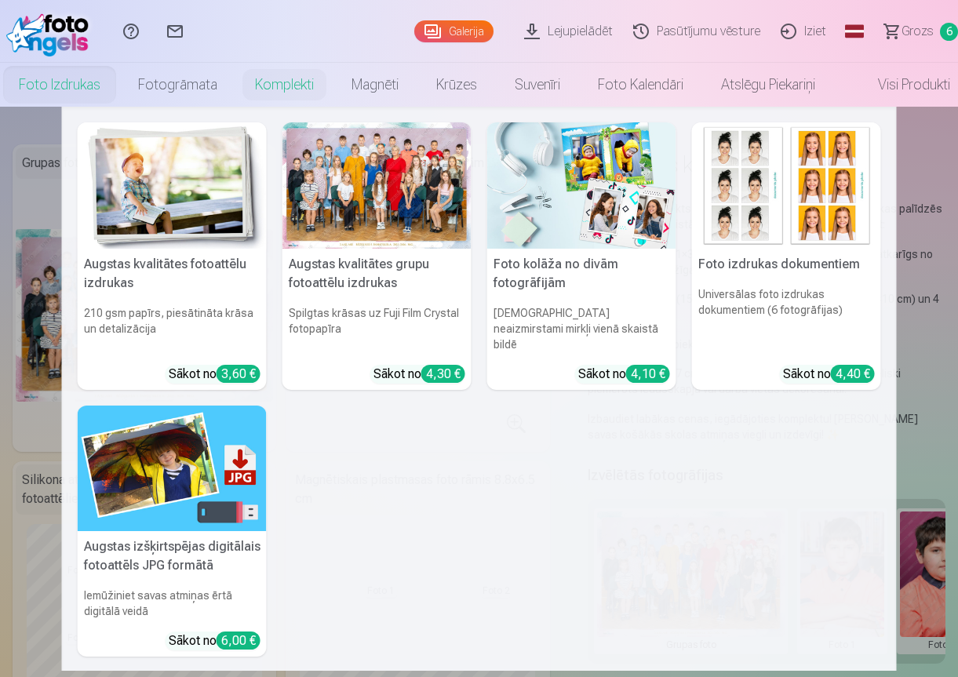
click at [838, 327] on h6 "Universālas foto izdrukas dokumentiem (6 fotogrāfijas)" at bounding box center [786, 319] width 189 height 78
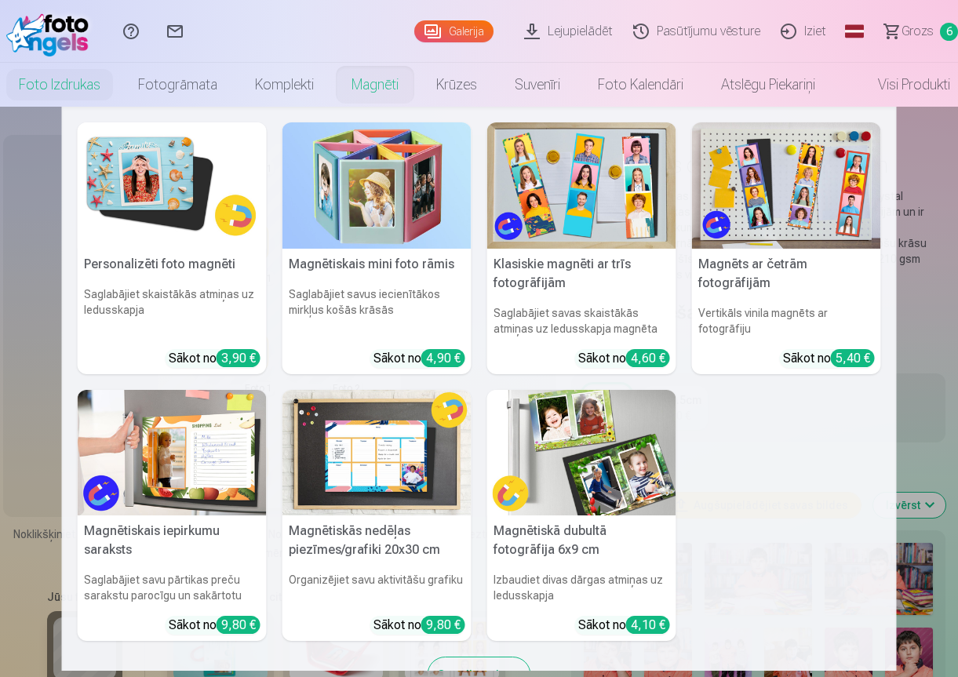
click at [374, 79] on link "Magnēti" at bounding box center [375, 85] width 85 height 44
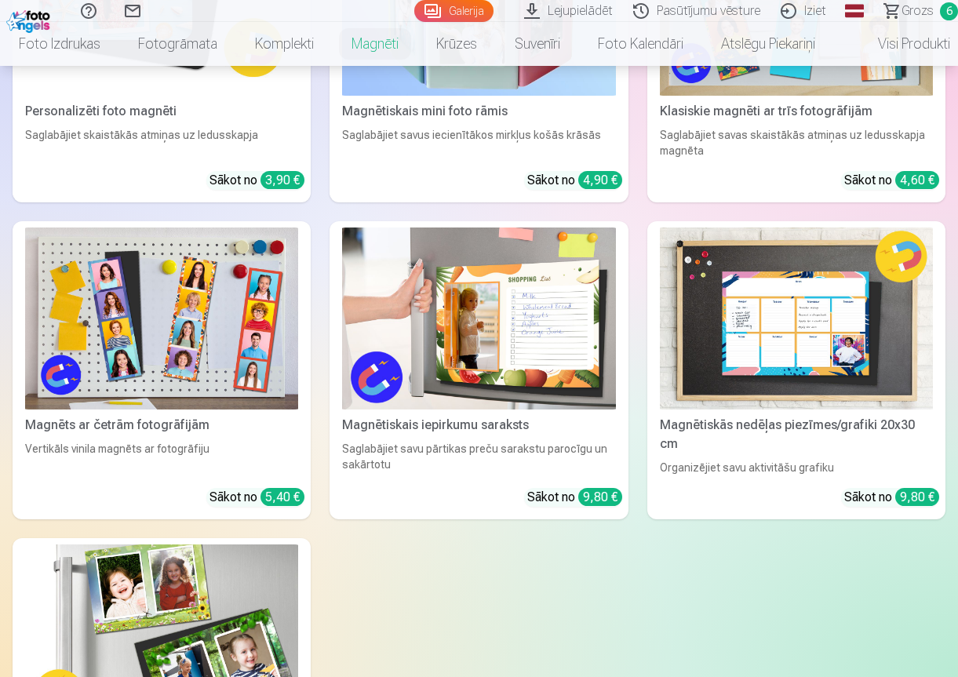
scroll to position [549, 0]
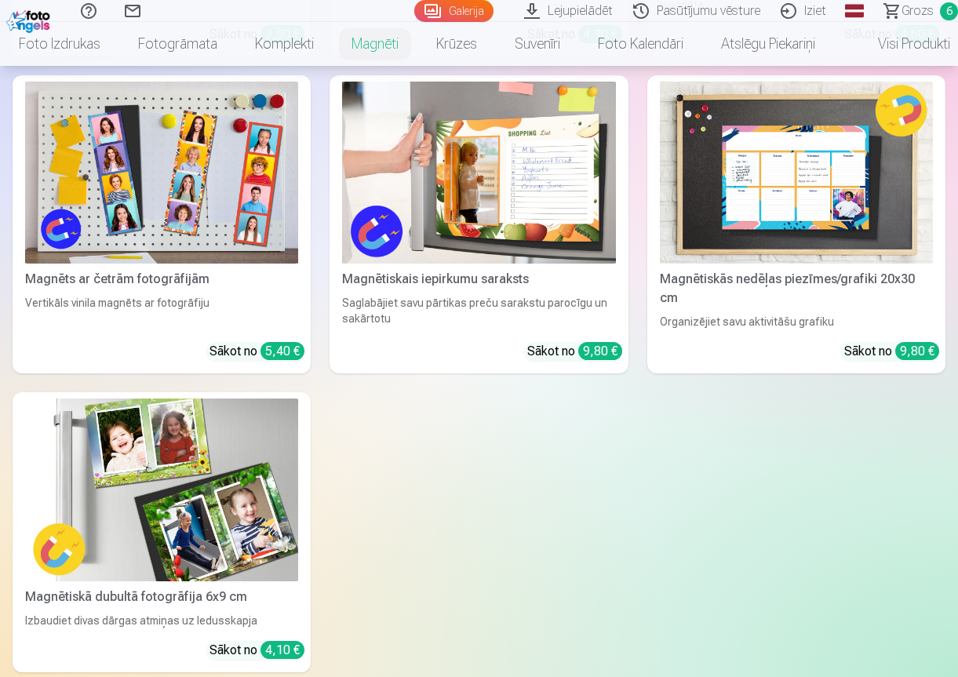
click at [130, 484] on img at bounding box center [161, 489] width 273 height 182
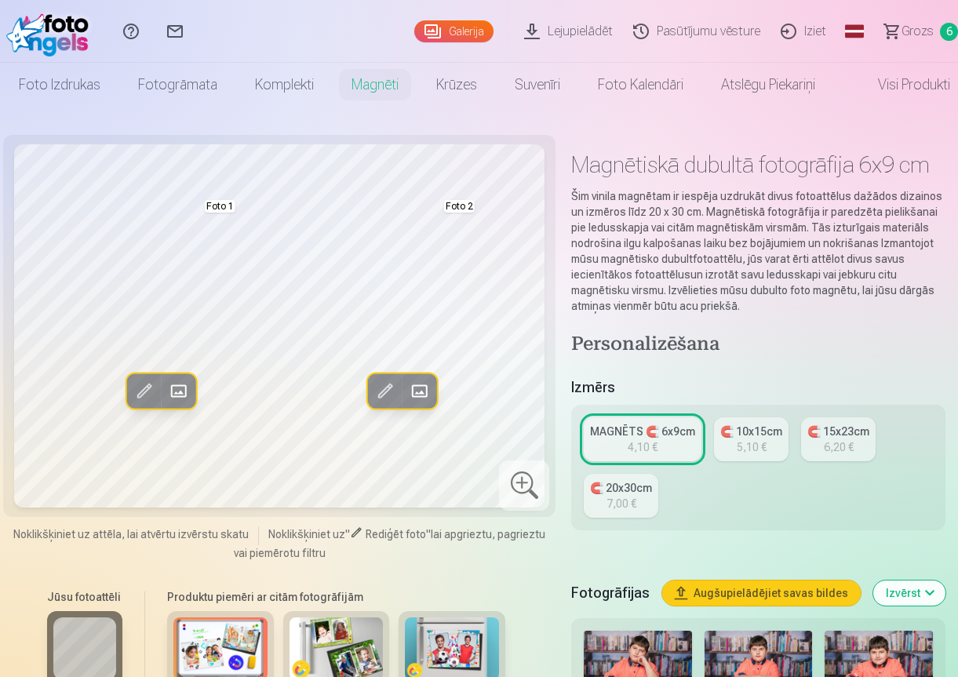
click at [147, 389] on span at bounding box center [144, 391] width 25 height 25
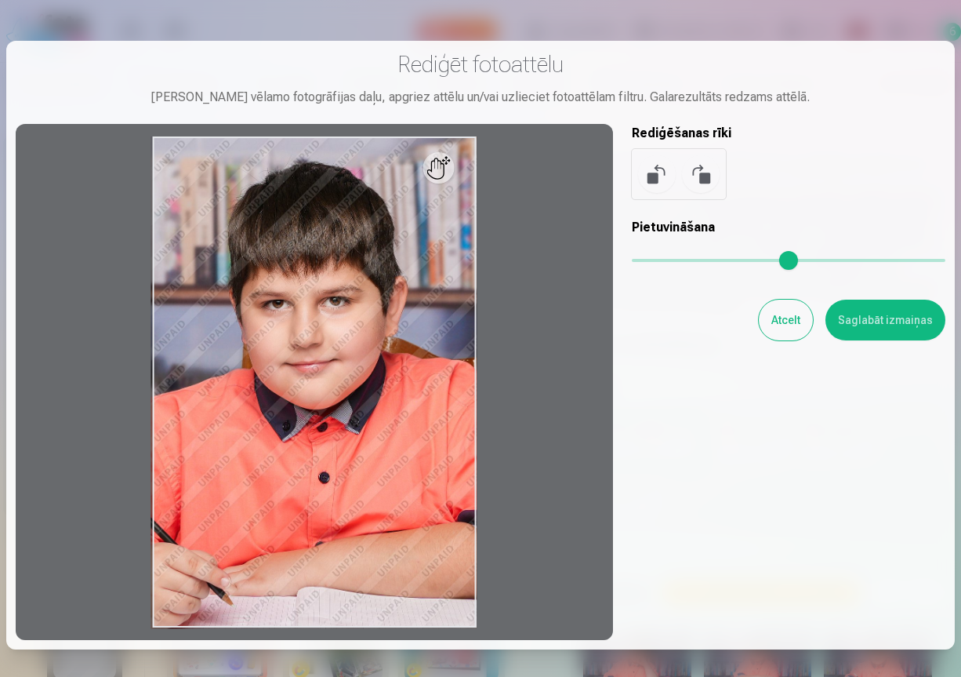
drag, startPoint x: 772, startPoint y: 330, endPoint x: 524, endPoint y: 672, distance: 422.3
click at [726, 365] on div "Rediģēt fotoattēlu [PERSON_NAME] vēlamo fotogrāfijas daļu, apgriez attēlu un/va…" at bounding box center [481, 345] width 930 height 590
click at [787, 317] on button "Atcelt" at bounding box center [786, 320] width 54 height 41
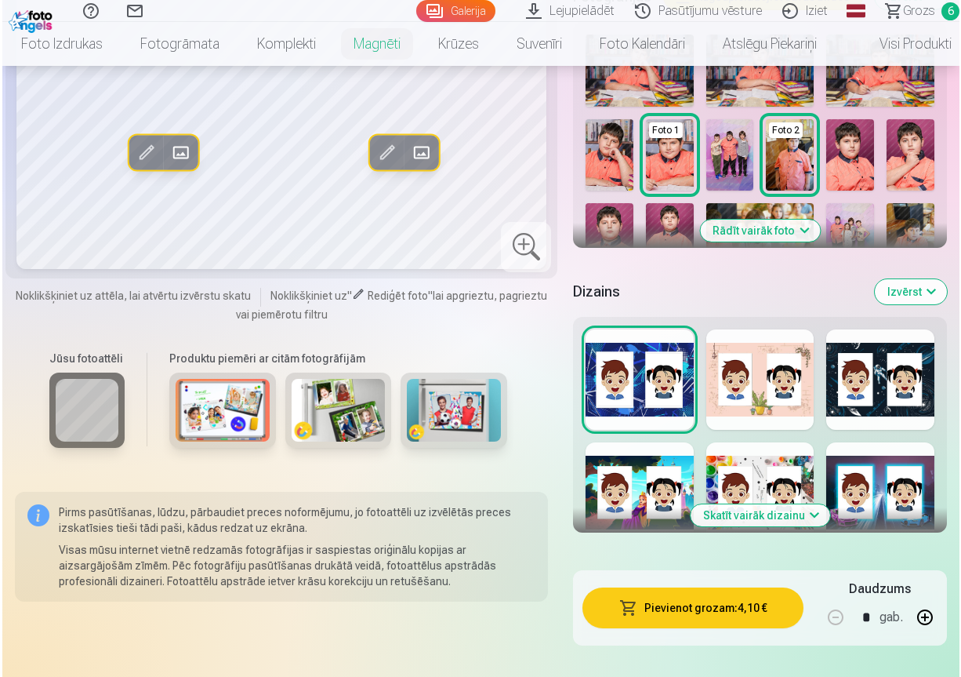
scroll to position [627, 0]
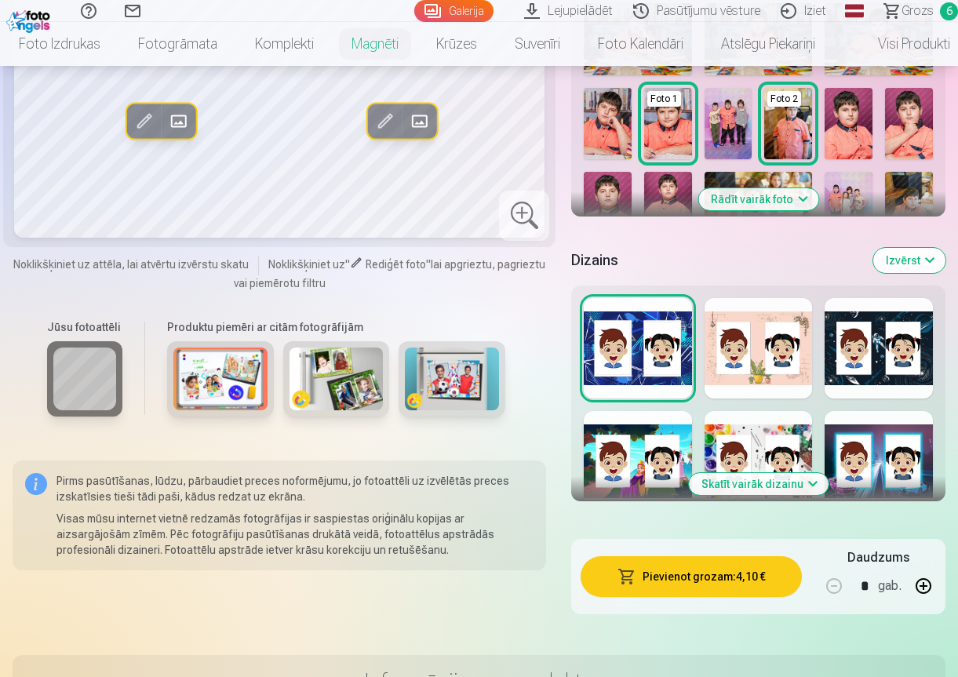
click at [700, 567] on button "Pievienot grozam : 4,10 €" at bounding box center [690, 576] width 221 height 41
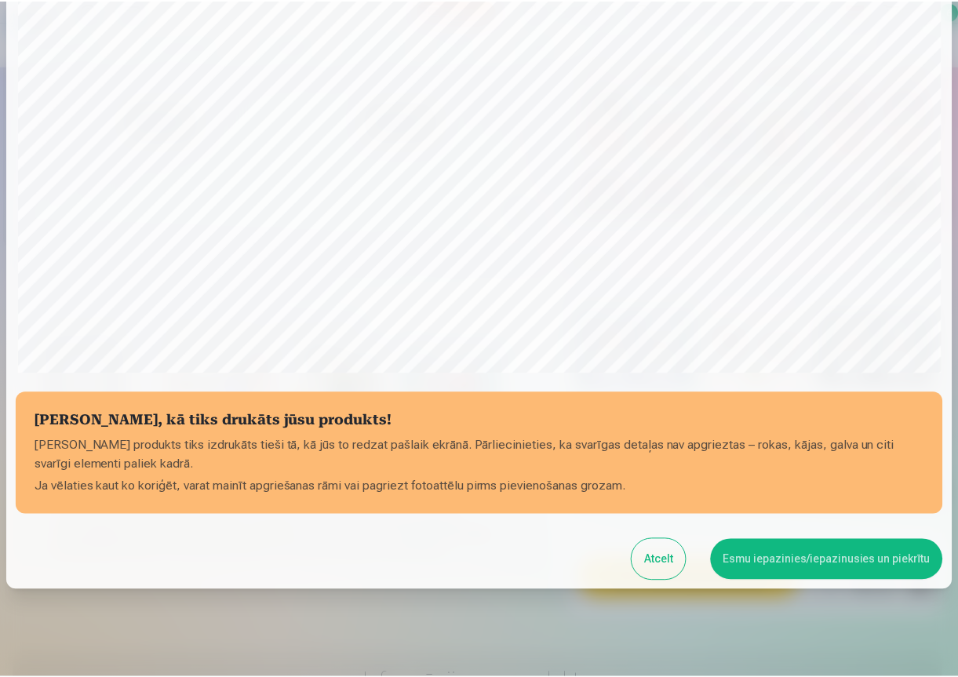
scroll to position [369, 0]
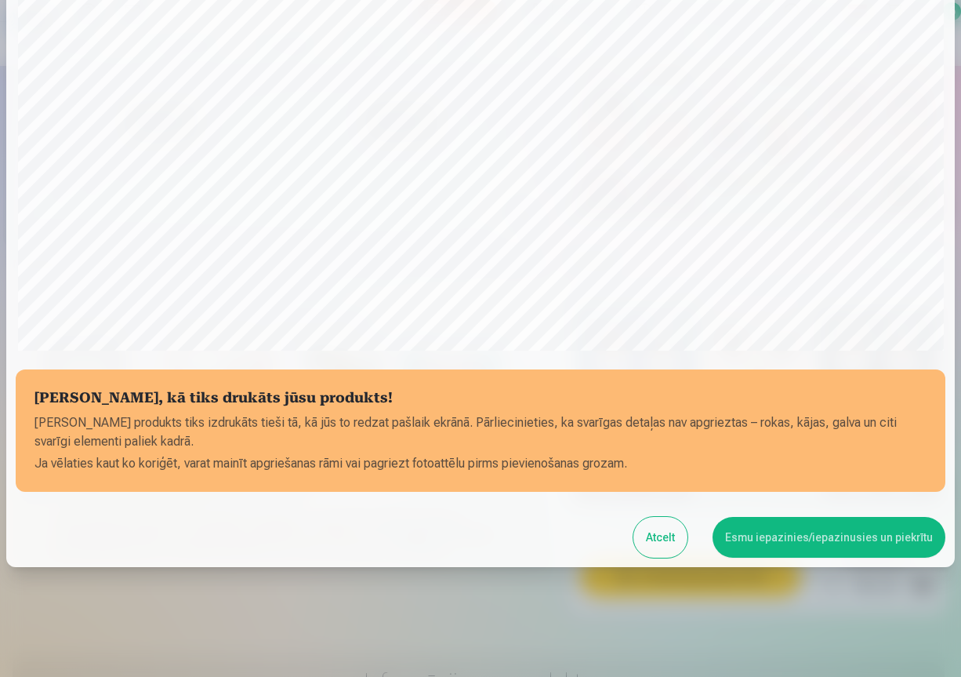
click at [801, 544] on button "Esmu iepazinies/iepazinusies un piekrītu" at bounding box center [829, 537] width 233 height 41
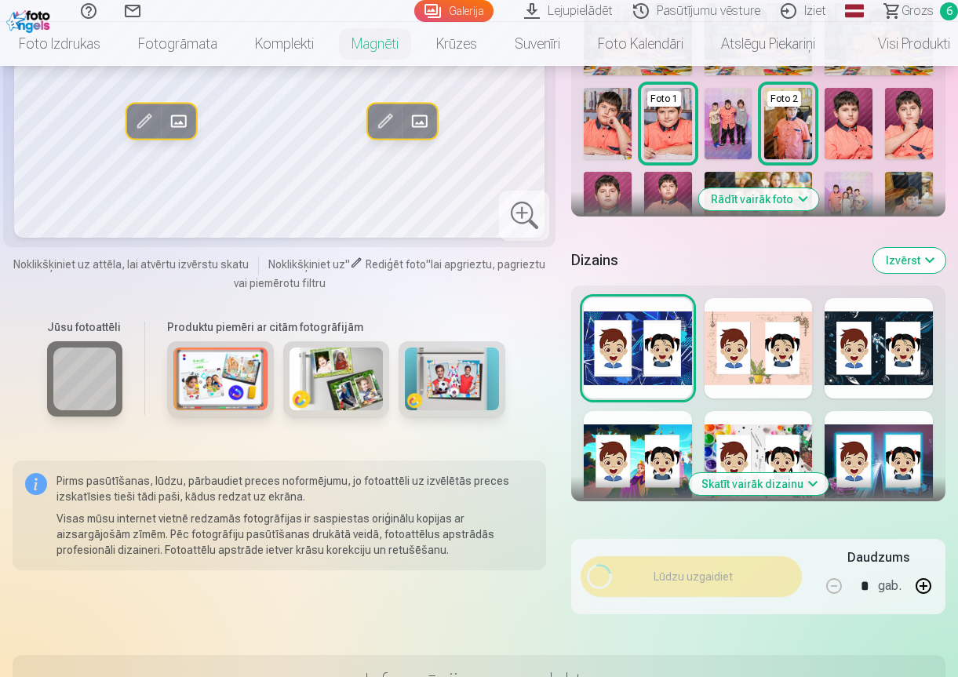
scroll to position [366, 0]
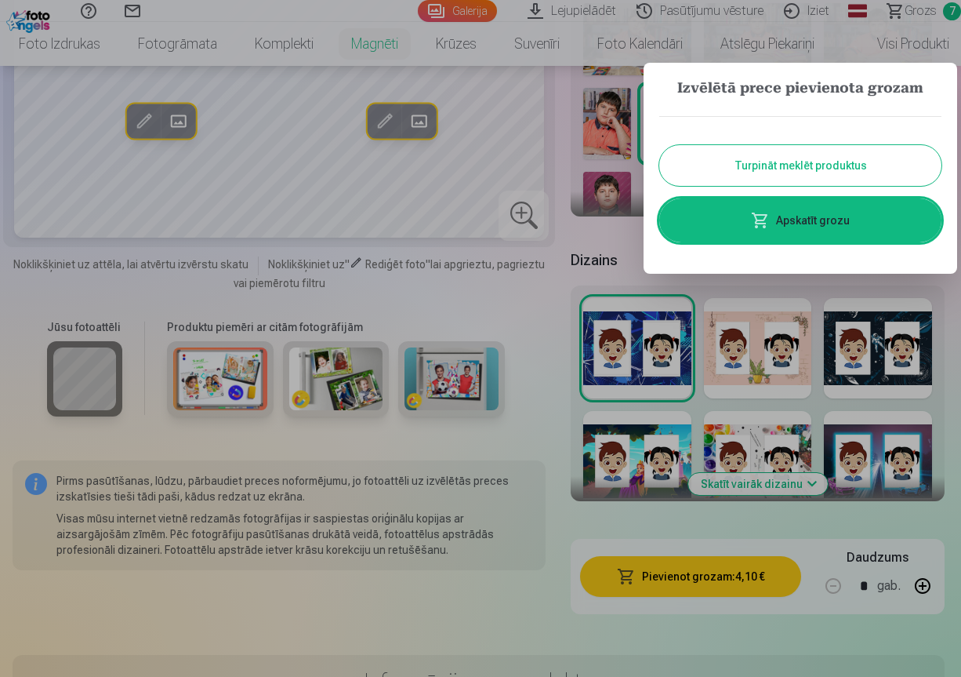
click at [819, 169] on button "Turpināt meklēt produktus" at bounding box center [801, 165] width 282 height 41
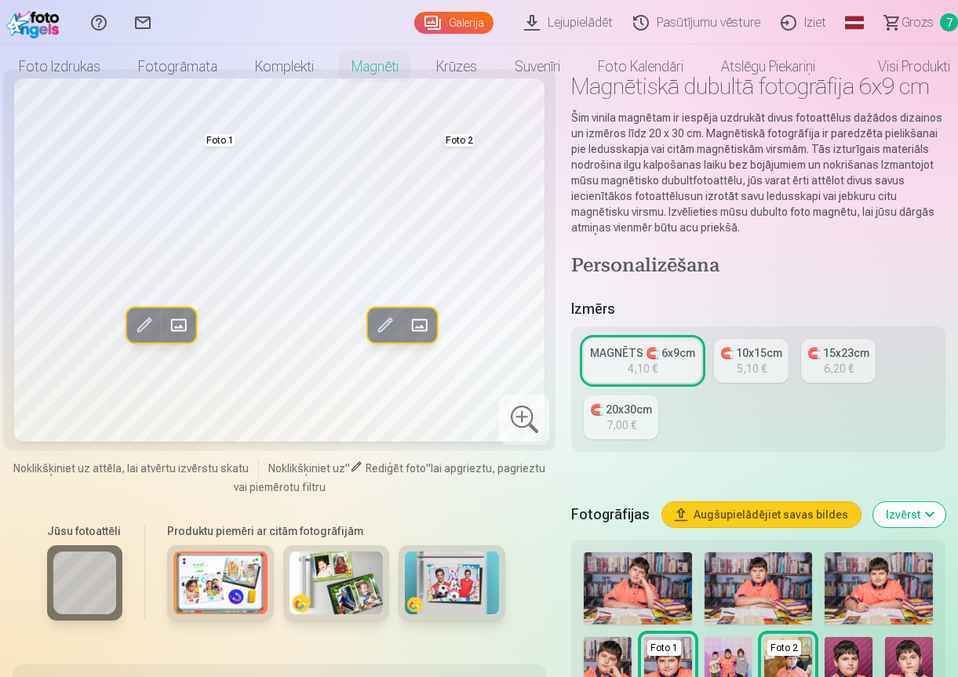
scroll to position [0, 0]
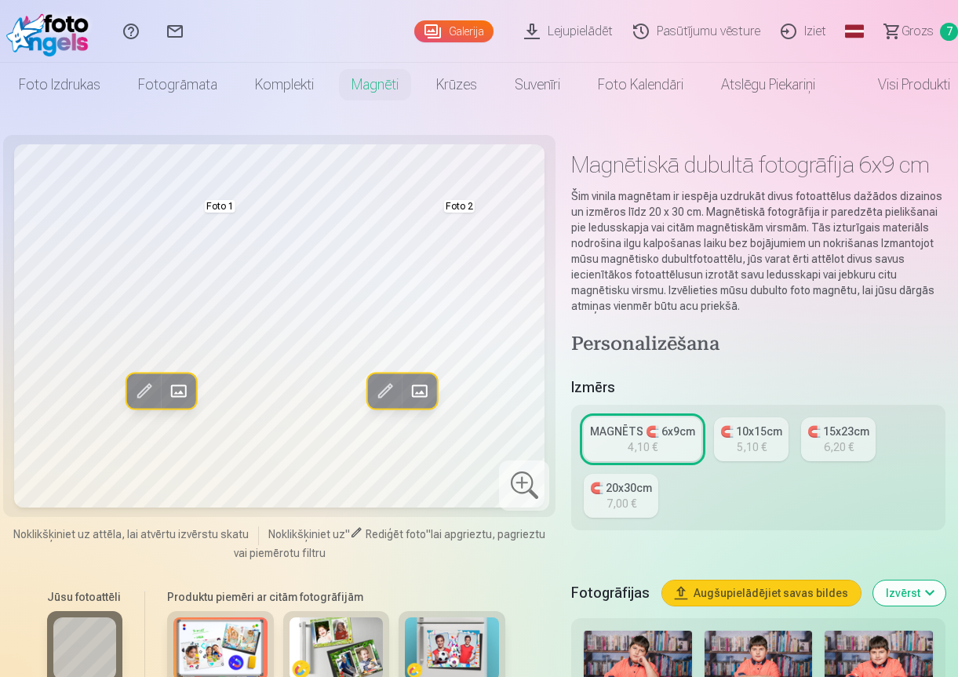
click at [442, 41] on link "Galerija" at bounding box center [453, 31] width 79 height 22
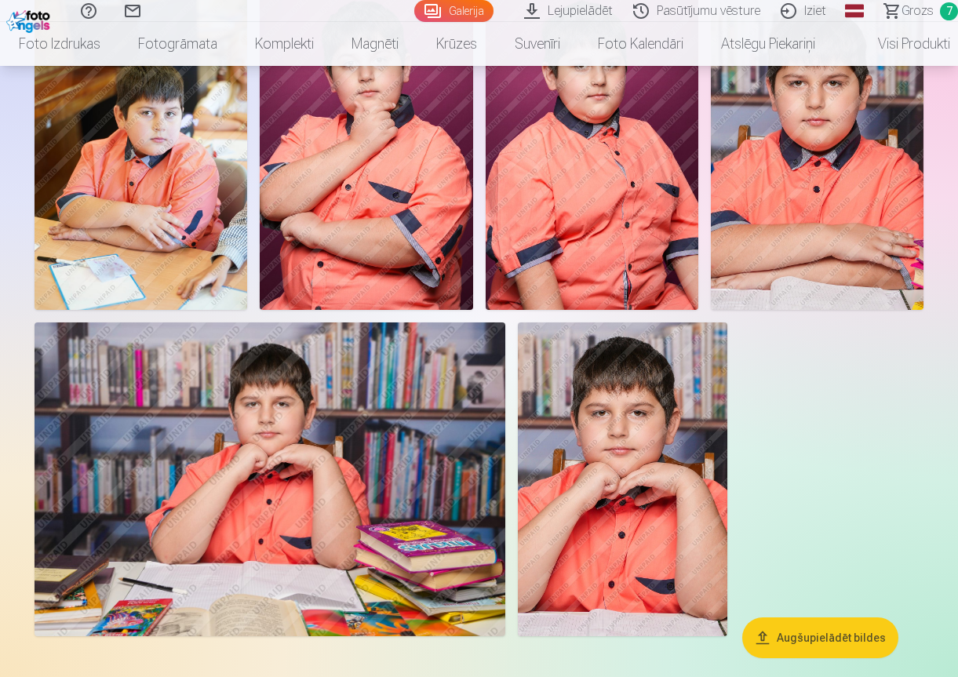
scroll to position [3372, 0]
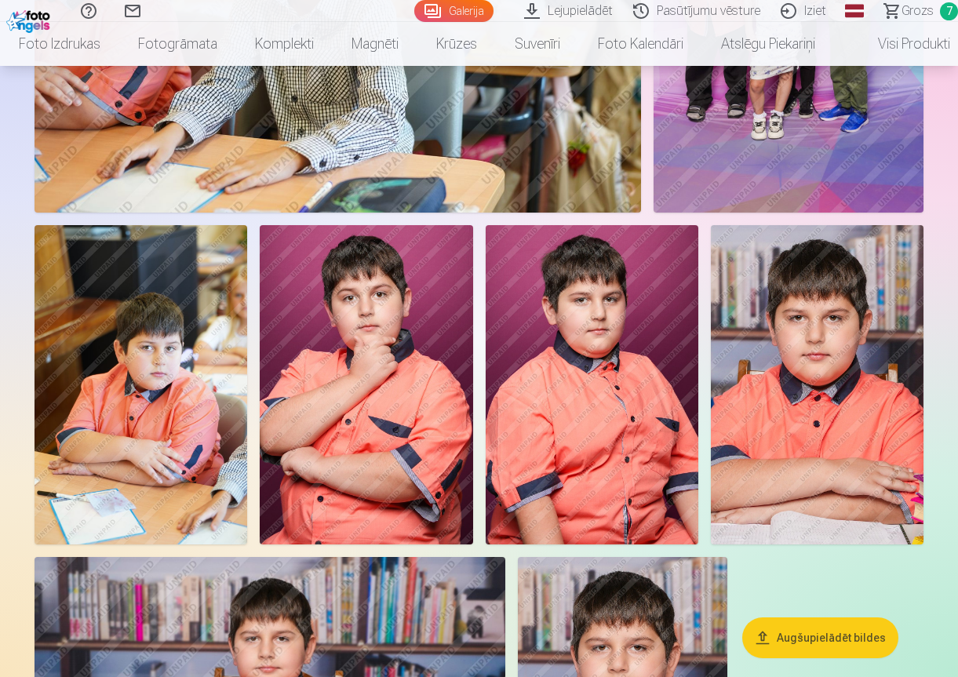
click at [614, 452] on img at bounding box center [591, 384] width 213 height 319
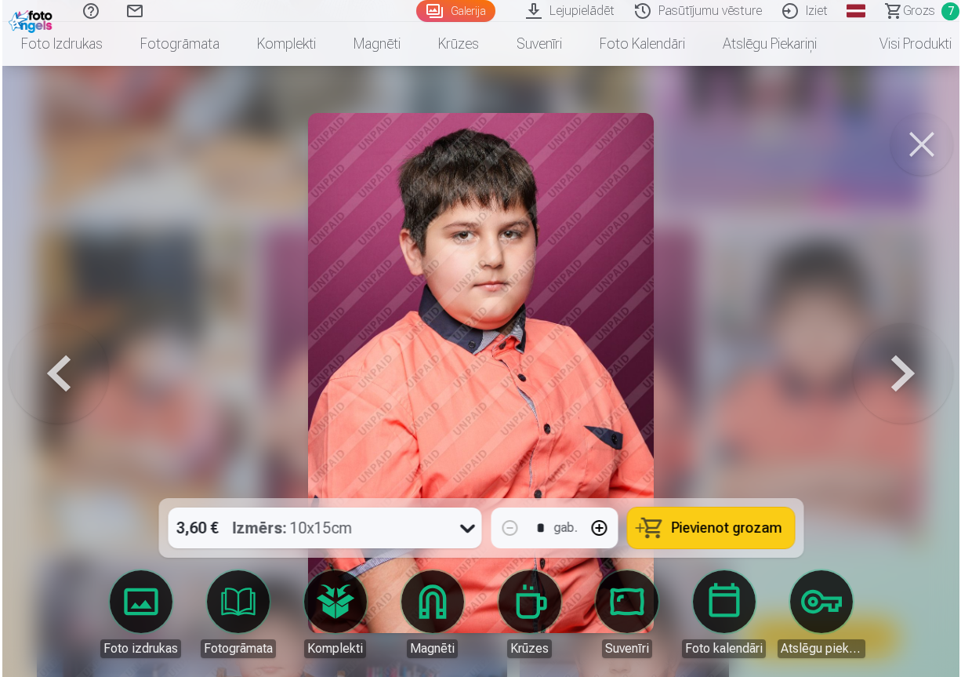
scroll to position [3385, 0]
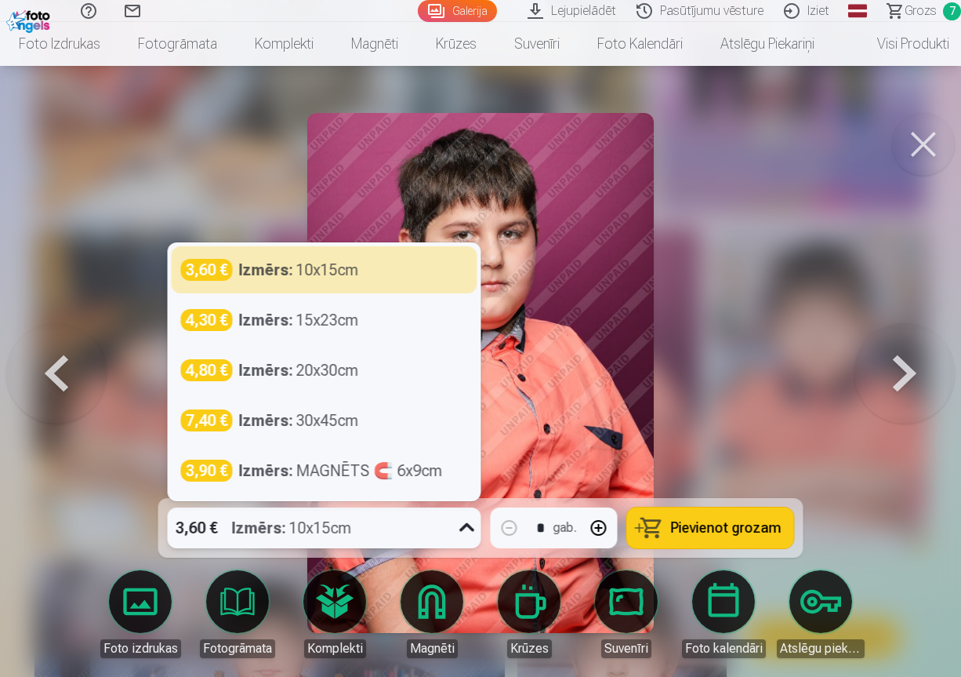
click at [470, 529] on icon at bounding box center [467, 527] width 25 height 25
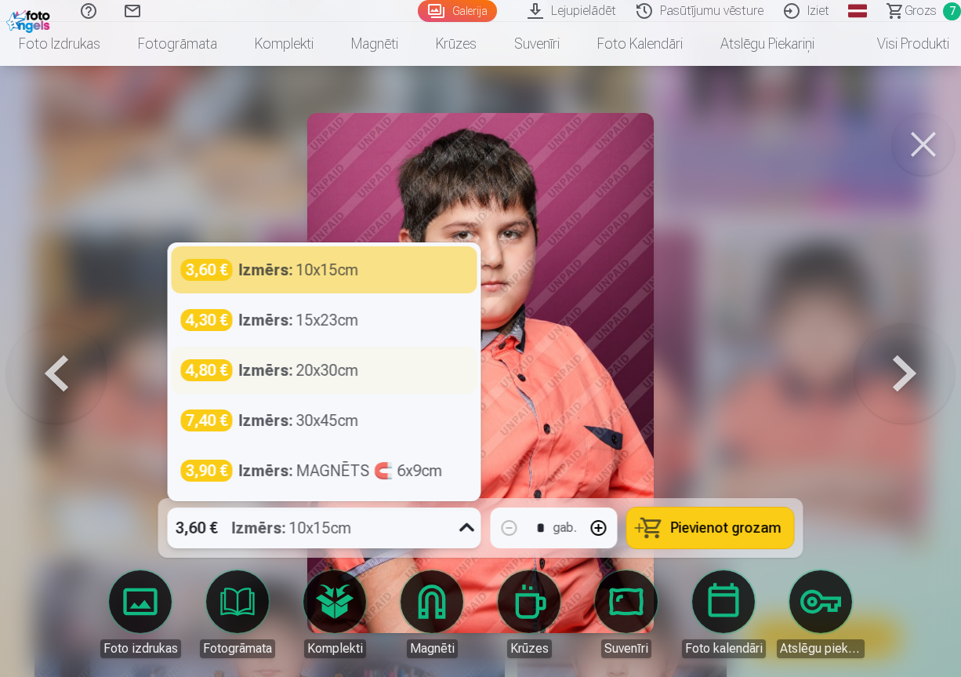
click at [323, 370] on div "Izmērs : 20x30cm" at bounding box center [299, 370] width 120 height 22
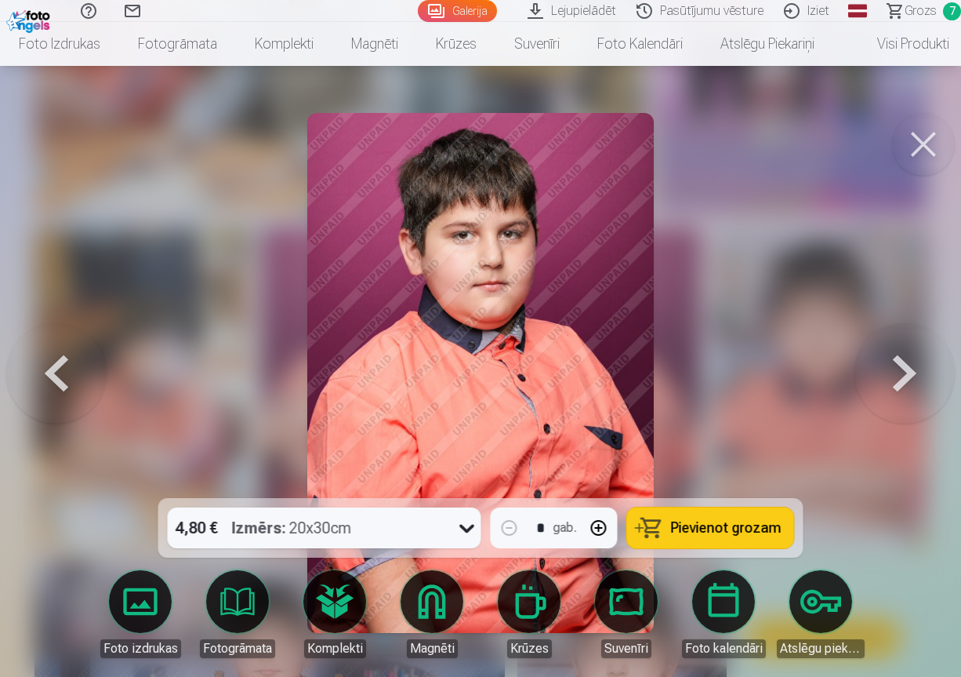
click at [753, 532] on span "Pievienot grozam" at bounding box center [726, 528] width 111 height 14
click at [921, 17] on span "Grozs" at bounding box center [921, 11] width 32 height 19
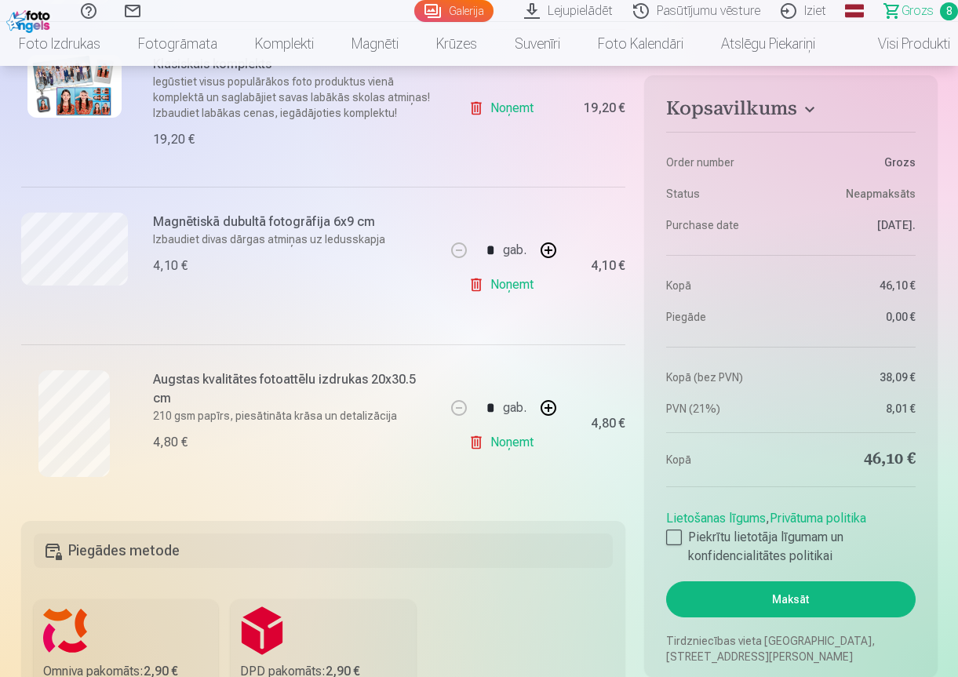
scroll to position [1286, 0]
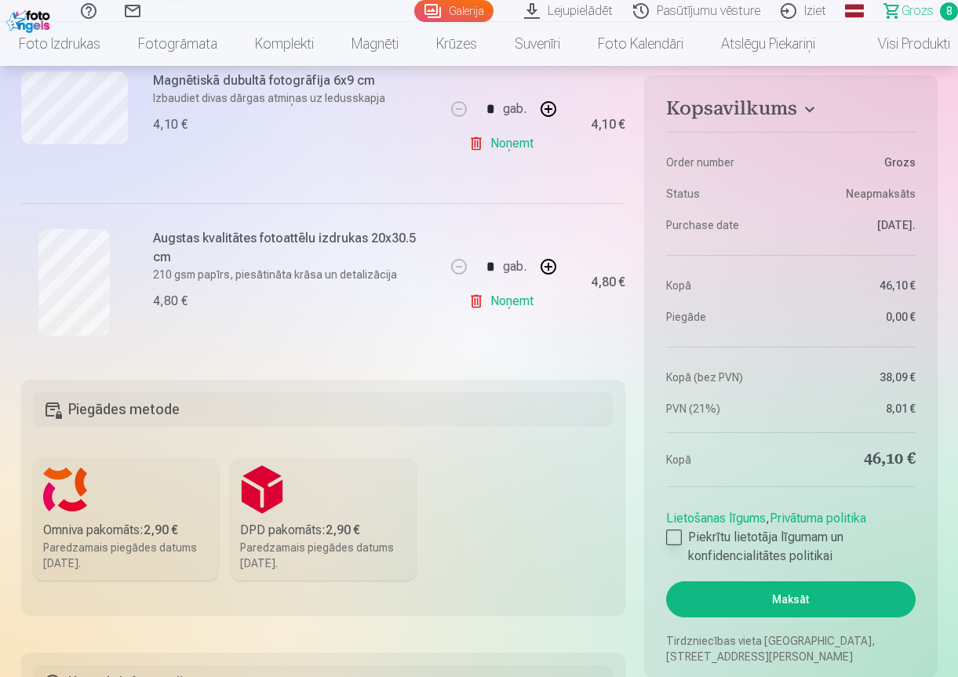
click at [675, 540] on div at bounding box center [674, 537] width 16 height 16
click at [114, 502] on label "Omniva pakomāts : 2,90 € Paredzamais piegādes datums [DATE]." at bounding box center [126, 519] width 185 height 122
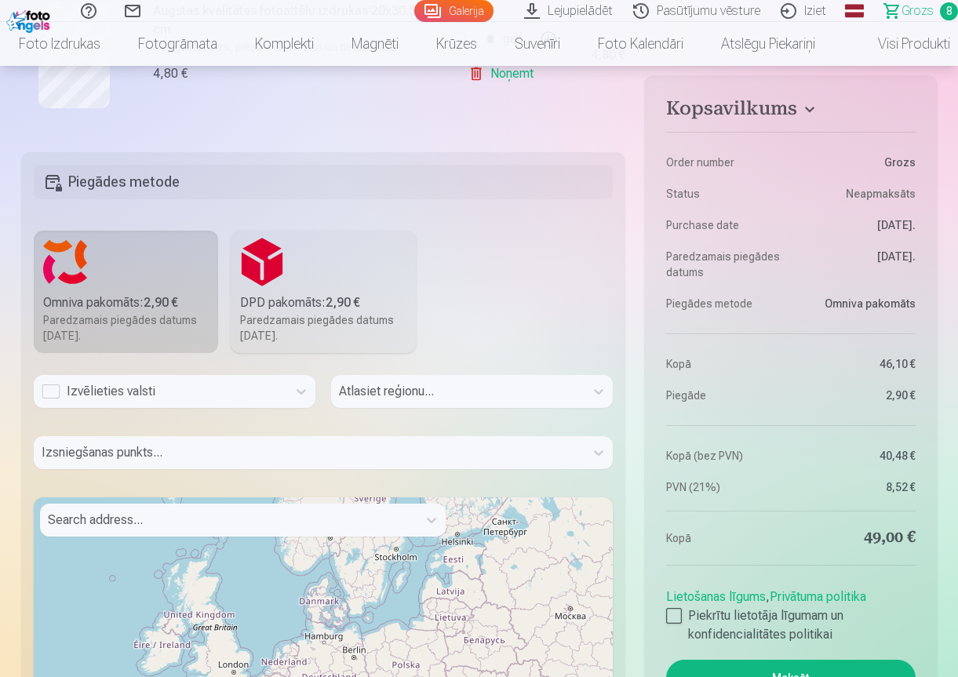
scroll to position [1521, 0]
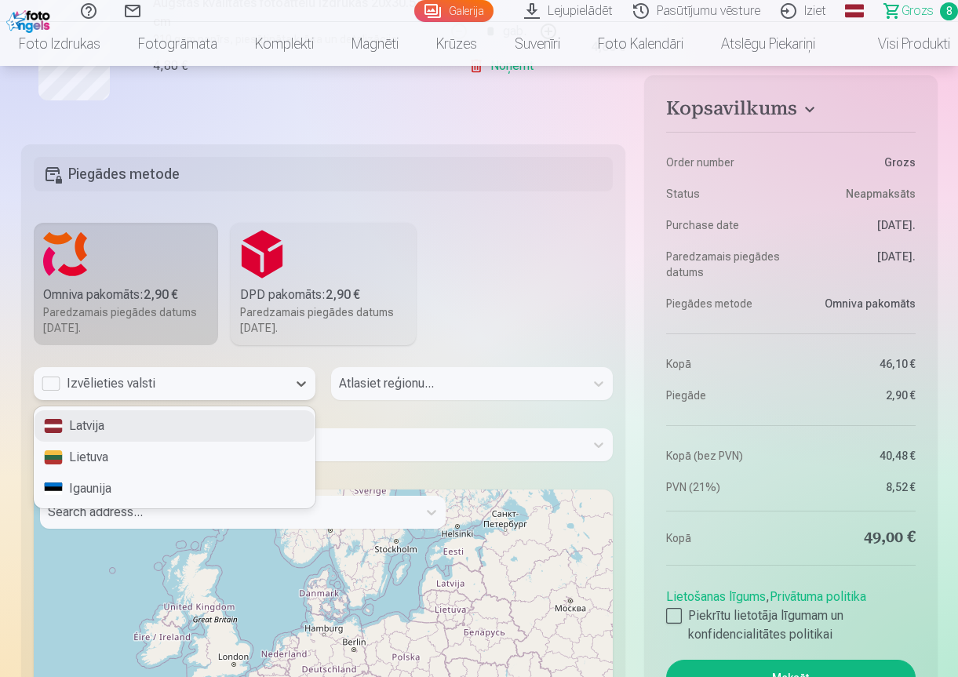
click at [54, 380] on div "Izvēlieties valsti" at bounding box center [161, 383] width 238 height 19
click at [99, 424] on div "Latvija" at bounding box center [175, 425] width 280 height 31
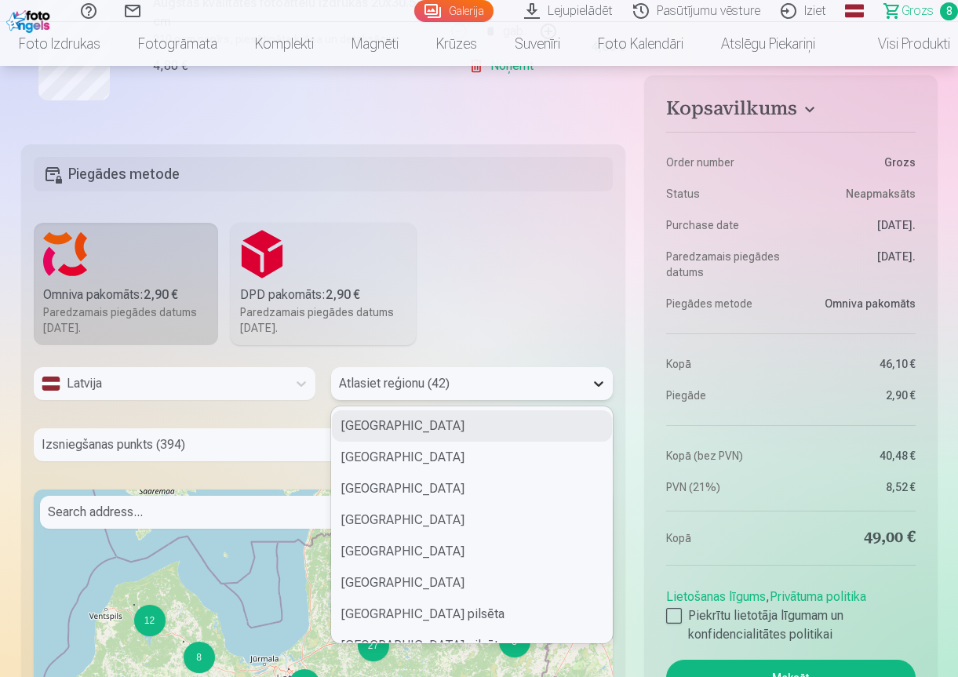
click at [596, 383] on icon at bounding box center [598, 383] width 9 height 5
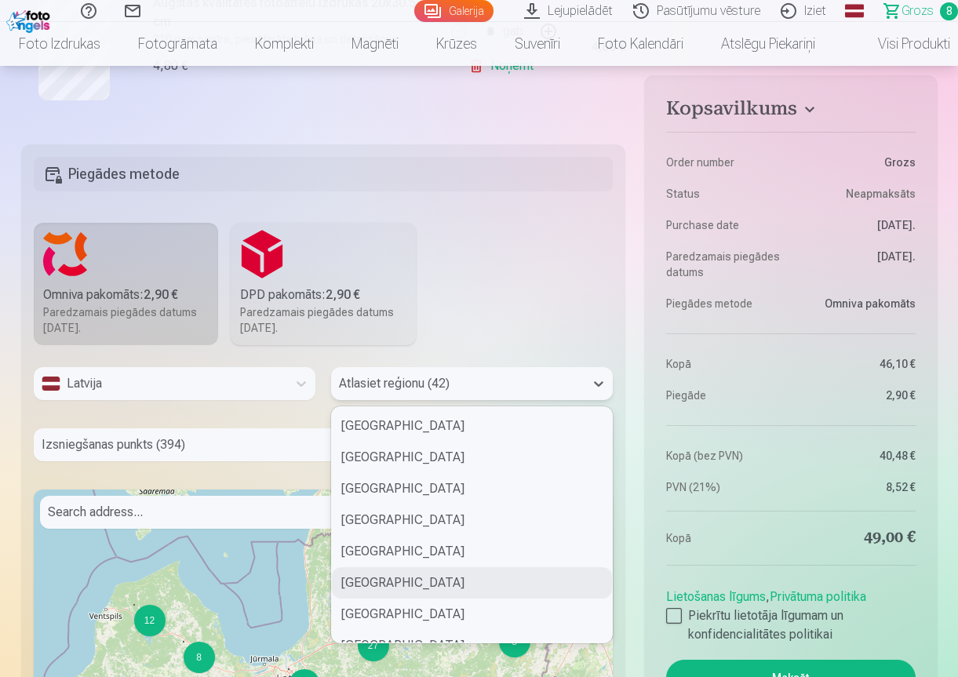
click at [446, 578] on div "[GEOGRAPHIC_DATA]" at bounding box center [472, 582] width 280 height 31
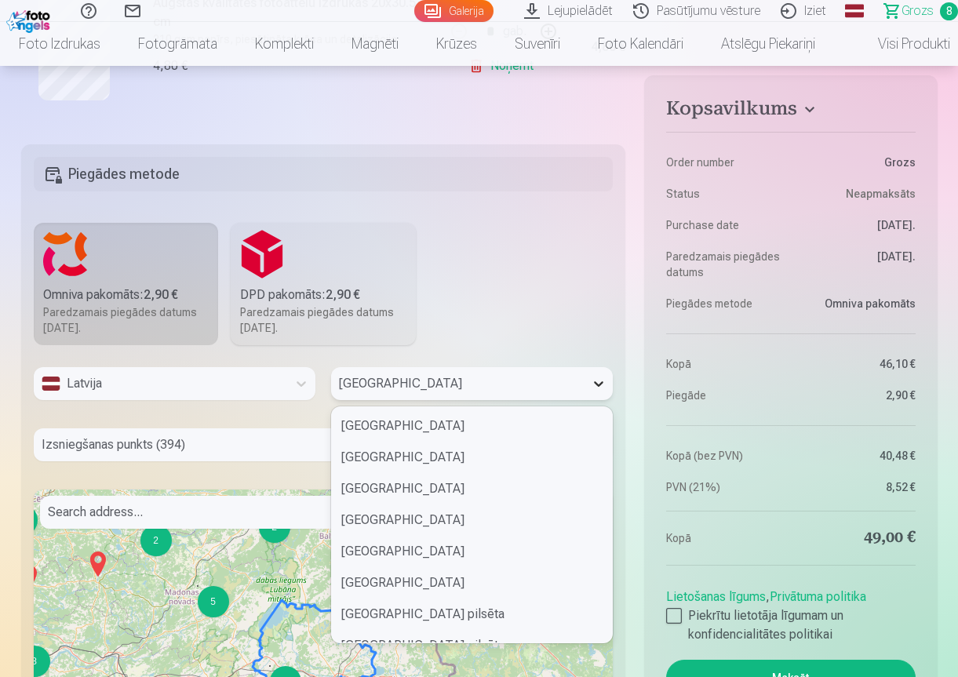
click at [609, 383] on div at bounding box center [598, 383] width 28 height 28
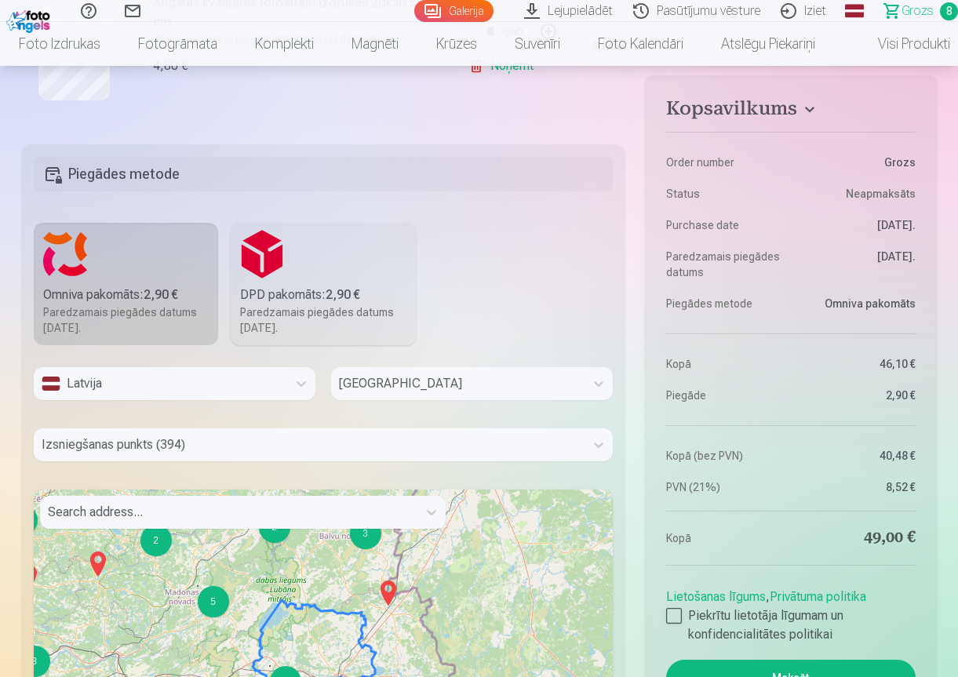
click at [497, 290] on fieldset "Piegādes metode Omniva pakomāts : 2,90 € Paredzamais piegādes datums [DATE]. DP…" at bounding box center [323, 526] width 605 height 765
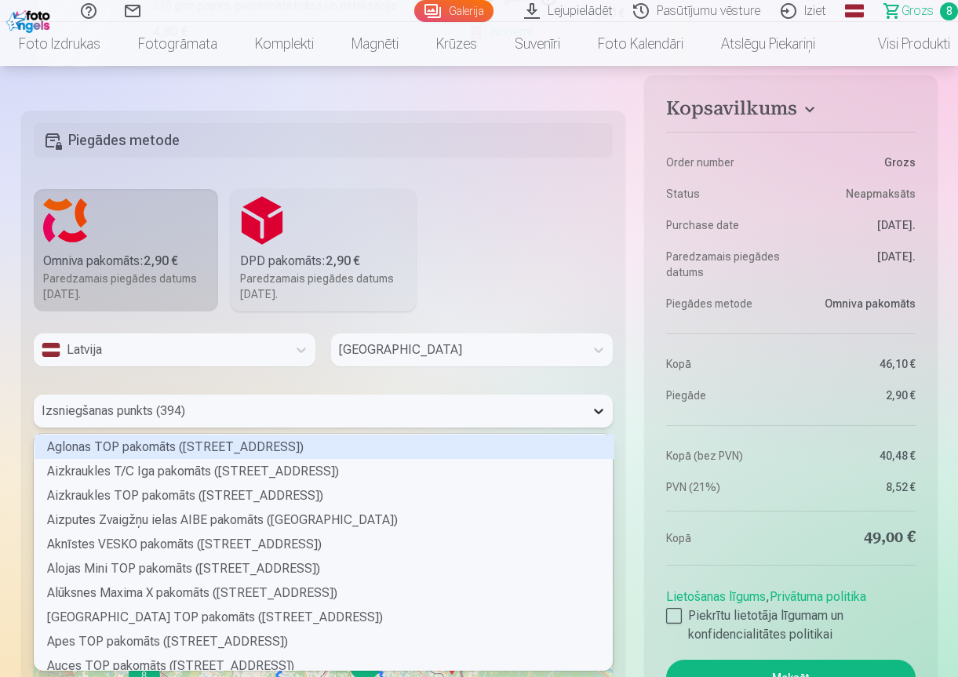
click at [604, 427] on div "394 results available. Use Up and Down to choose options, press Enter to select…" at bounding box center [324, 410] width 580 height 33
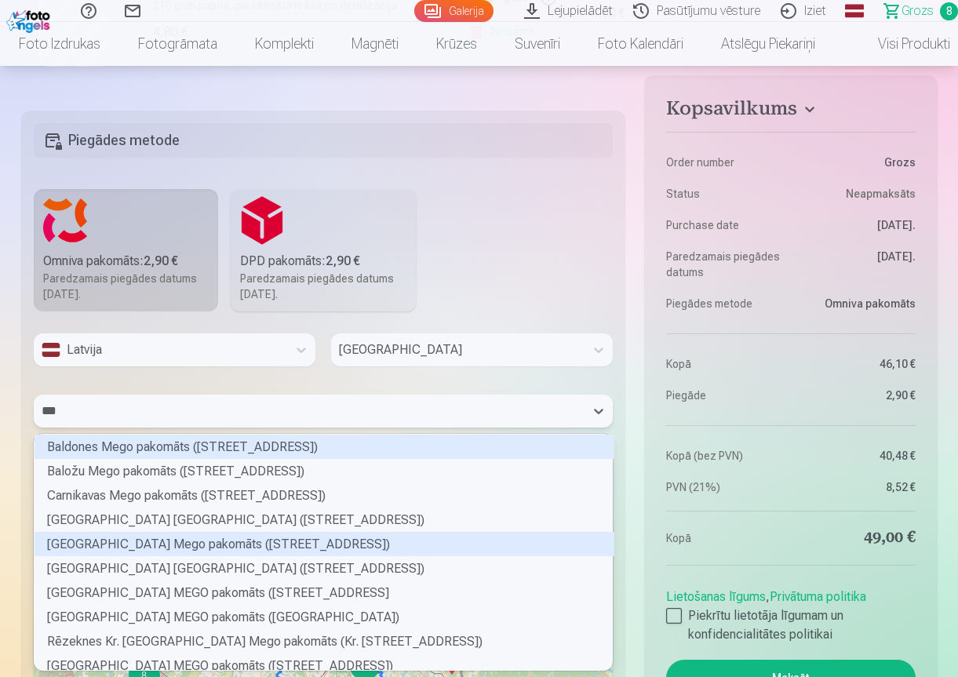
type input "****"
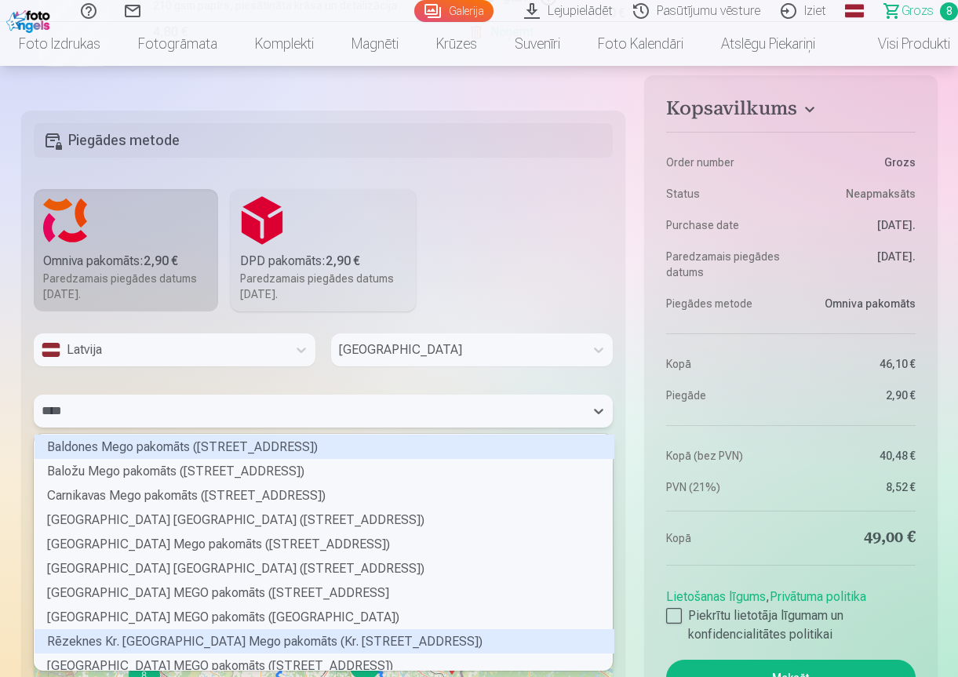
click at [285, 642] on div "Rēzeknes Kr. [GEOGRAPHIC_DATA] Mego pakomāts (Kr. [STREET_ADDRESS])" at bounding box center [325, 641] width 580 height 24
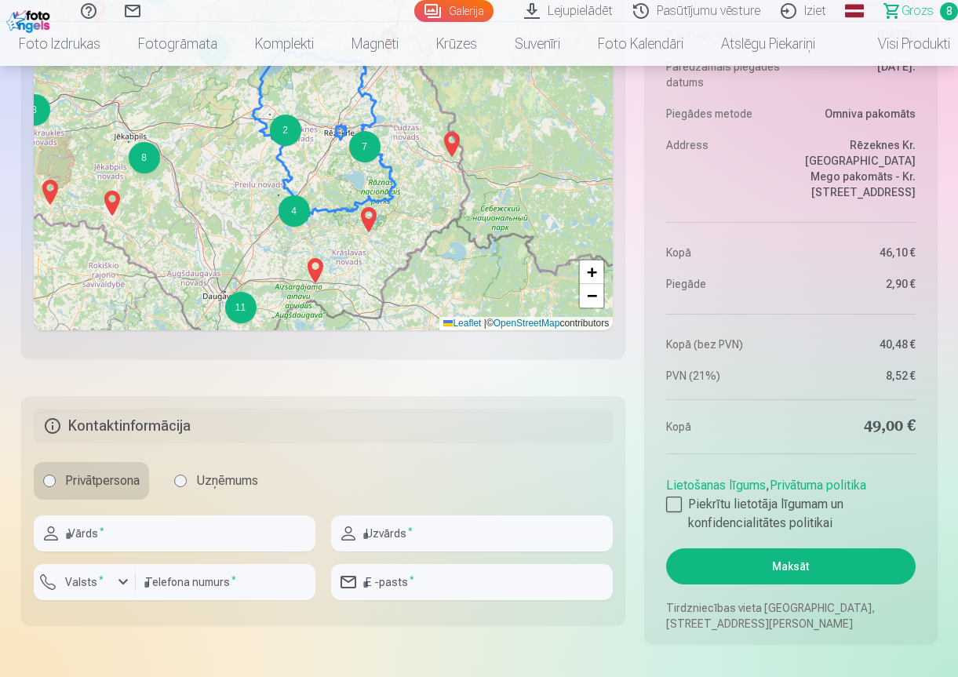
scroll to position [2104, 0]
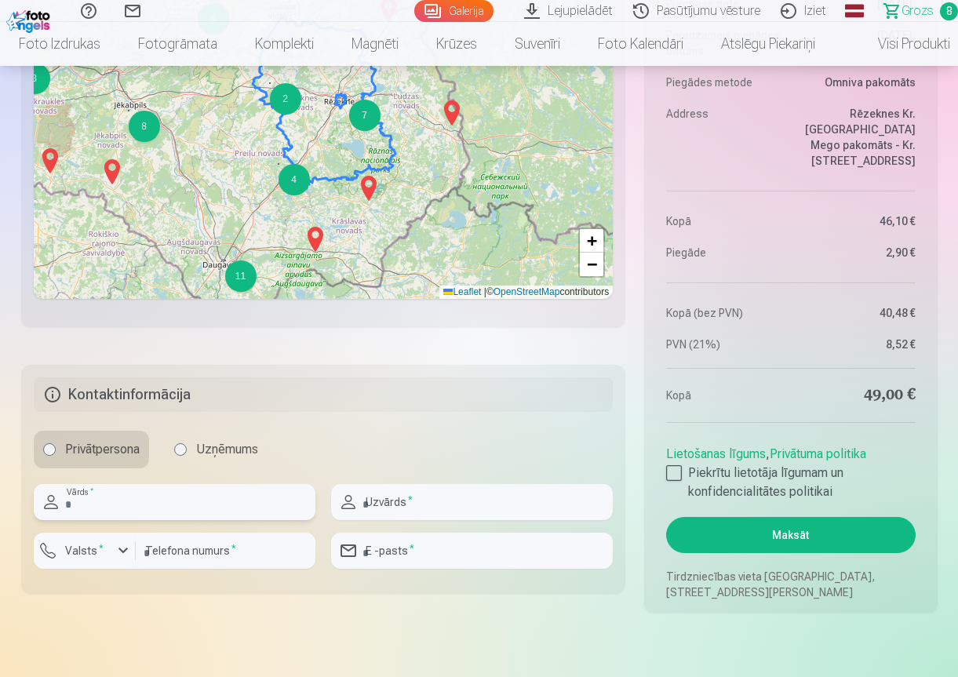
click at [159, 492] on input "text" at bounding box center [175, 502] width 282 height 36
type input "*****"
click at [474, 514] on input "text" at bounding box center [472, 502] width 282 height 36
type input "******"
click at [118, 550] on div "button" at bounding box center [123, 550] width 19 height 19
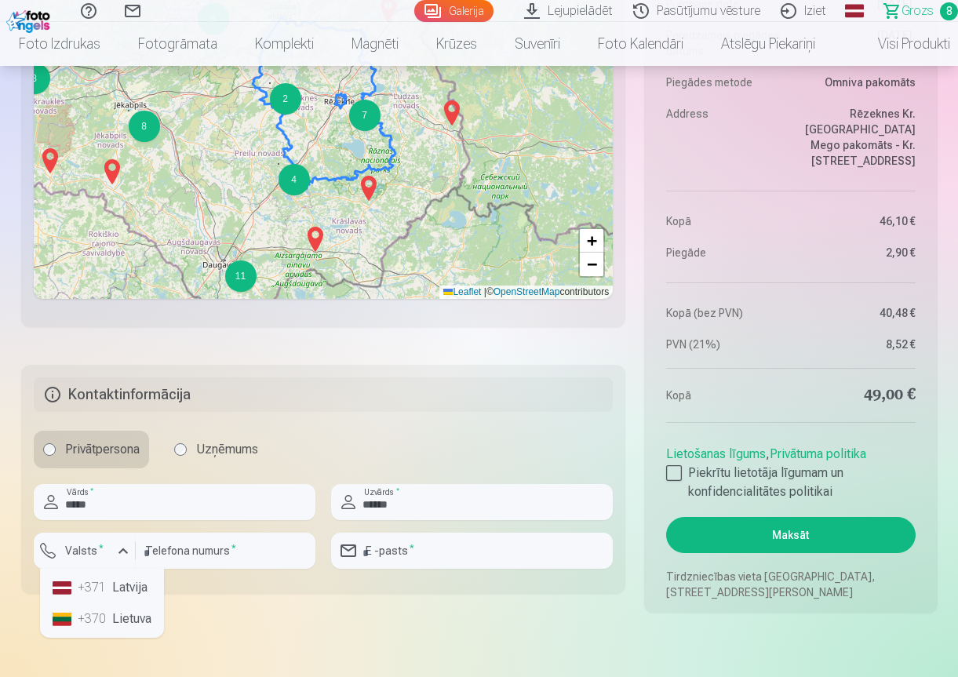
click at [111, 590] on li "+371 Latvija" at bounding box center [101, 587] width 111 height 31
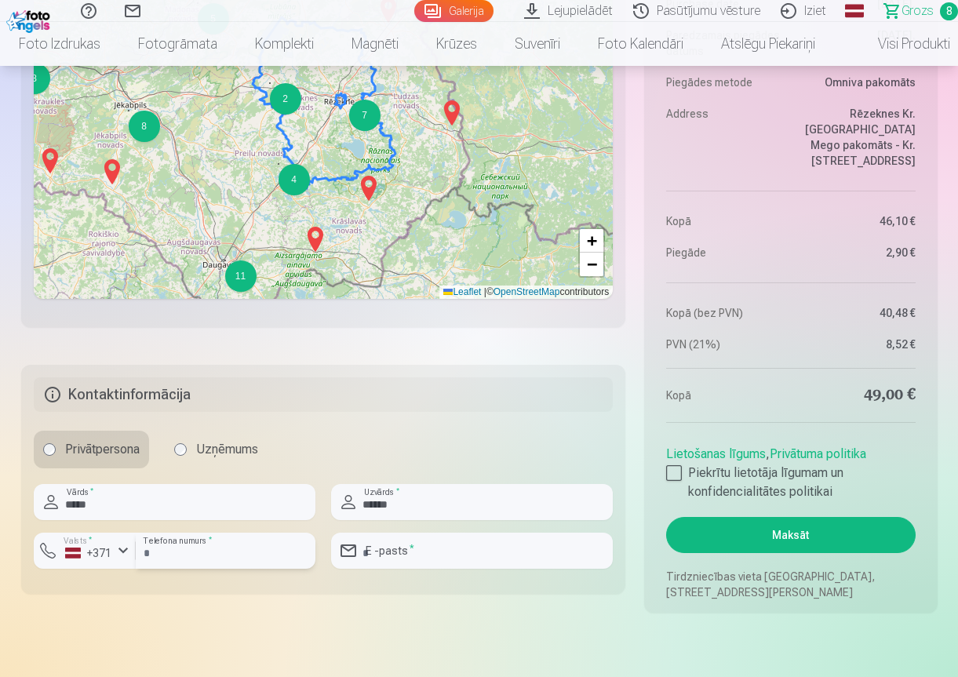
click at [241, 543] on input "number" at bounding box center [226, 550] width 180 height 36
type input "********"
click at [386, 547] on input "email" at bounding box center [472, 550] width 282 height 36
type input "**********"
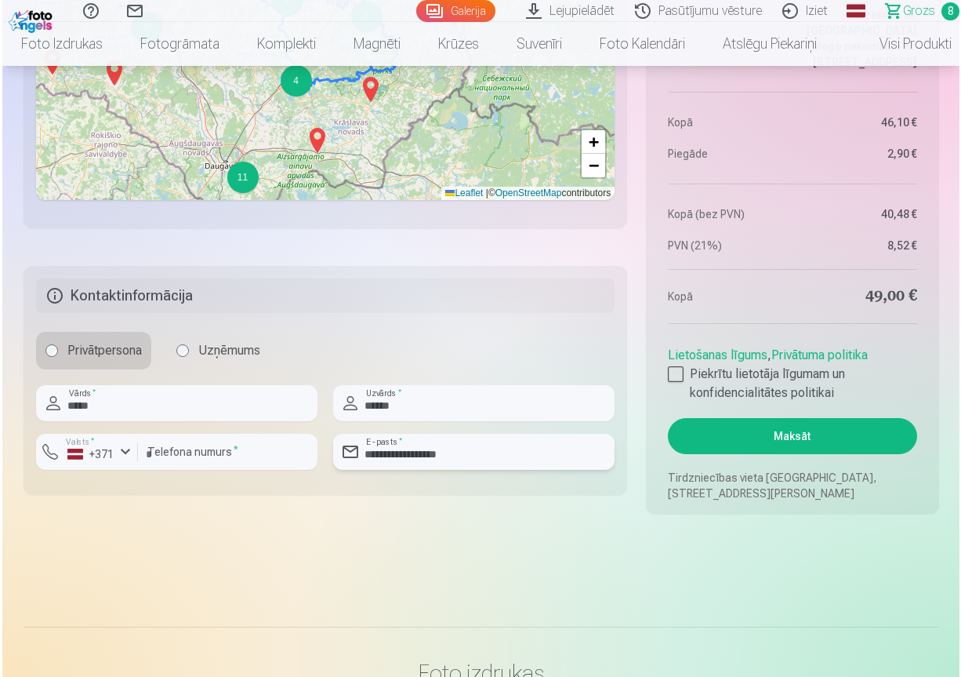
scroll to position [2182, 0]
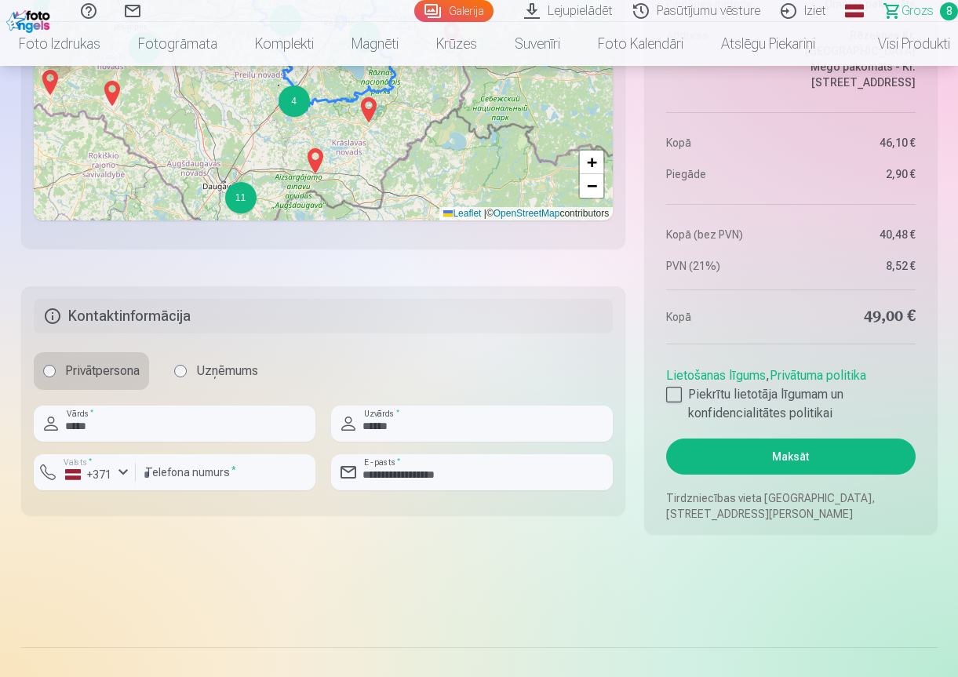
click at [809, 471] on button "Maksāt" at bounding box center [790, 456] width 249 height 36
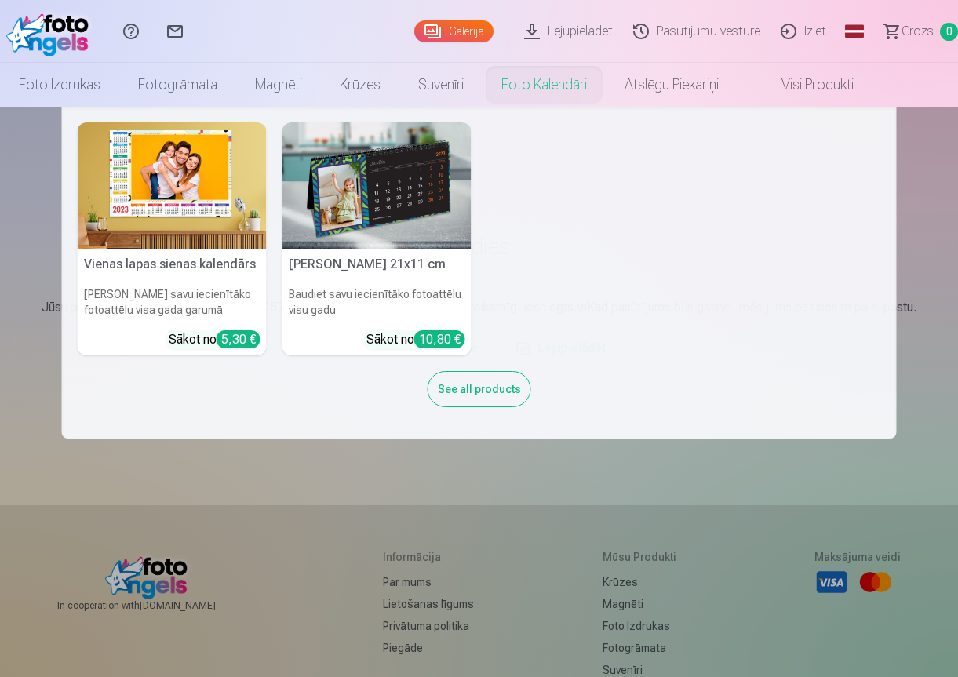
click at [528, 88] on link "Foto kalendāri" at bounding box center [543, 85] width 123 height 44
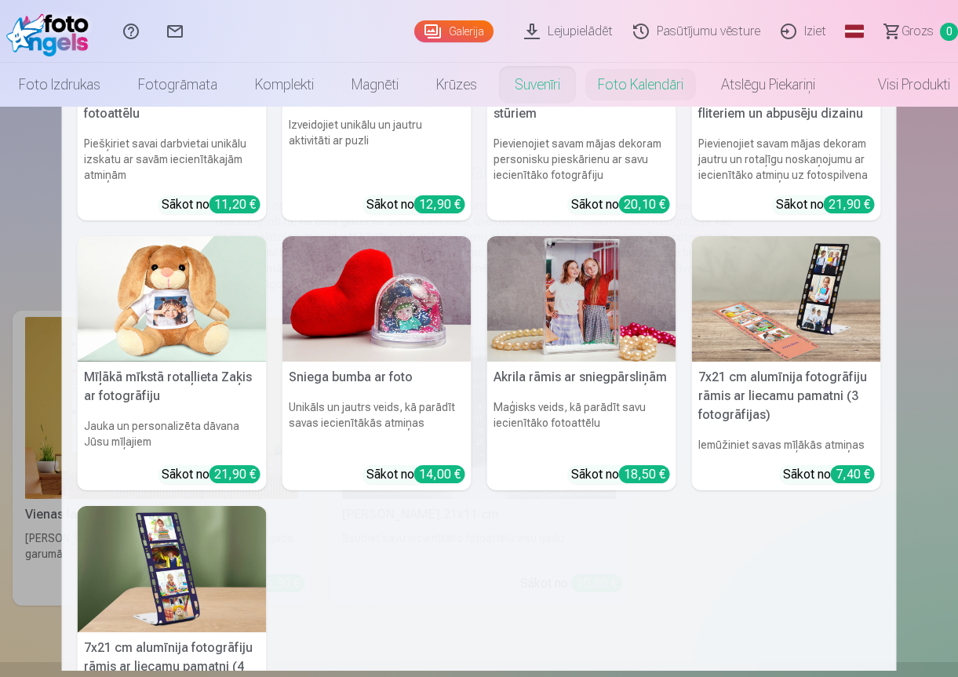
scroll to position [78, 0]
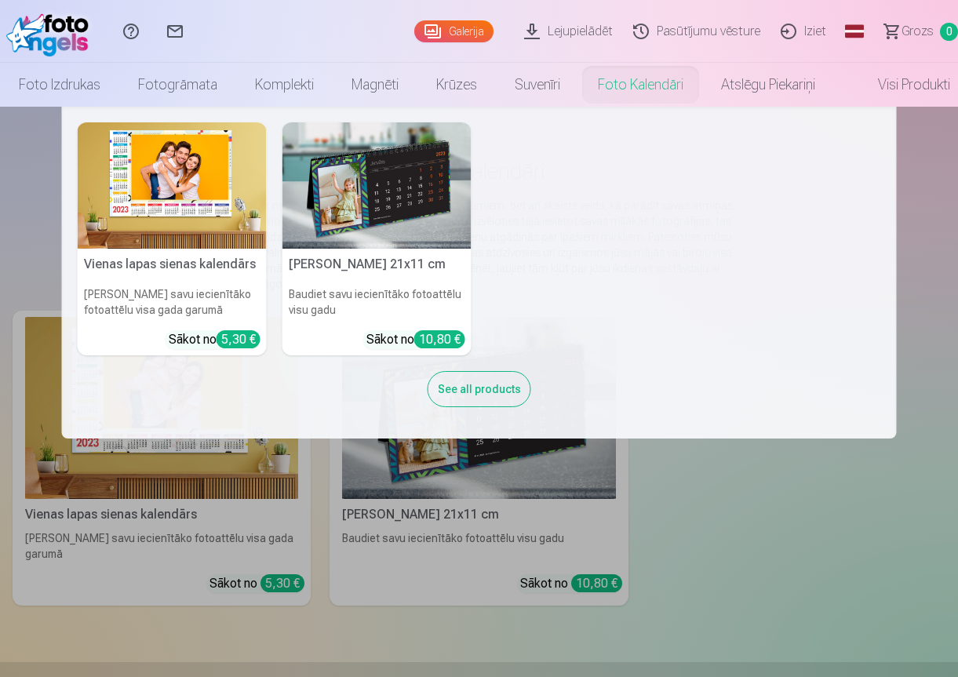
click at [674, 91] on link "Foto kalendāri" at bounding box center [640, 85] width 123 height 44
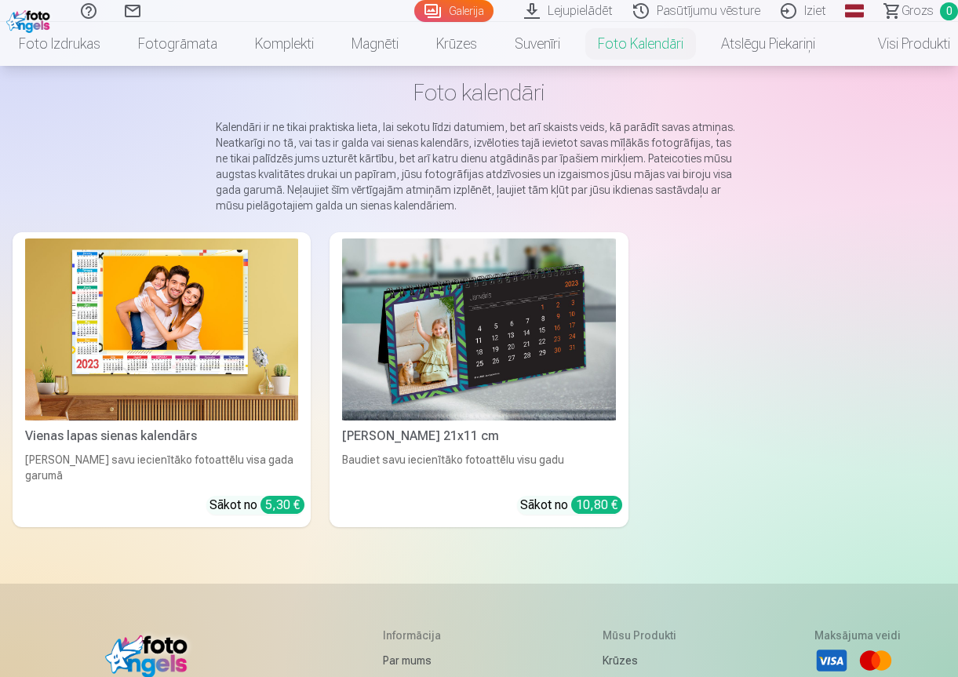
click at [252, 384] on img at bounding box center [161, 329] width 273 height 182
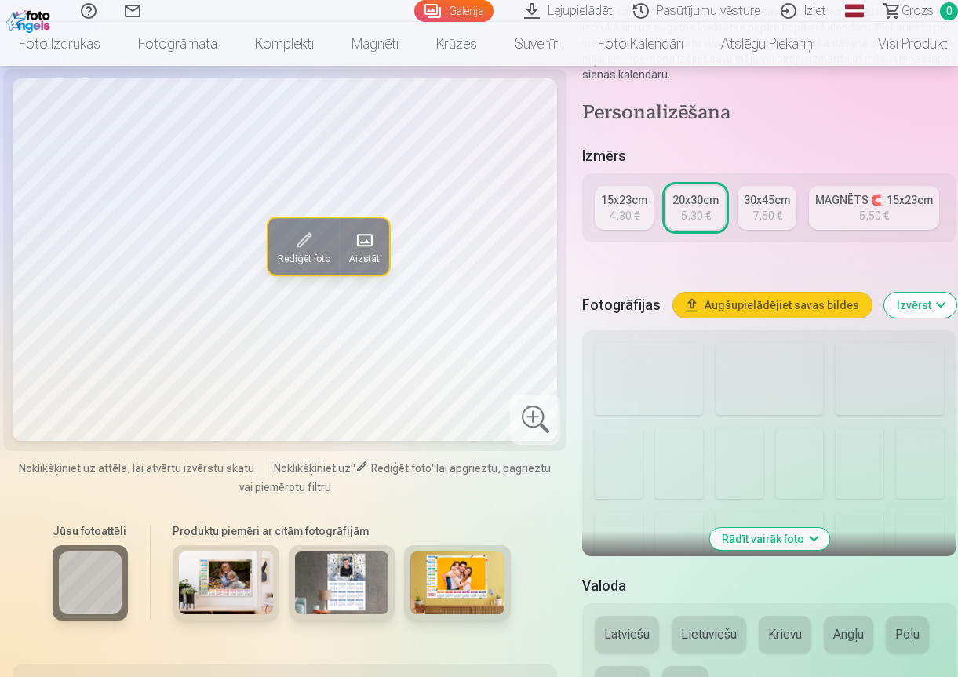
scroll to position [235, 0]
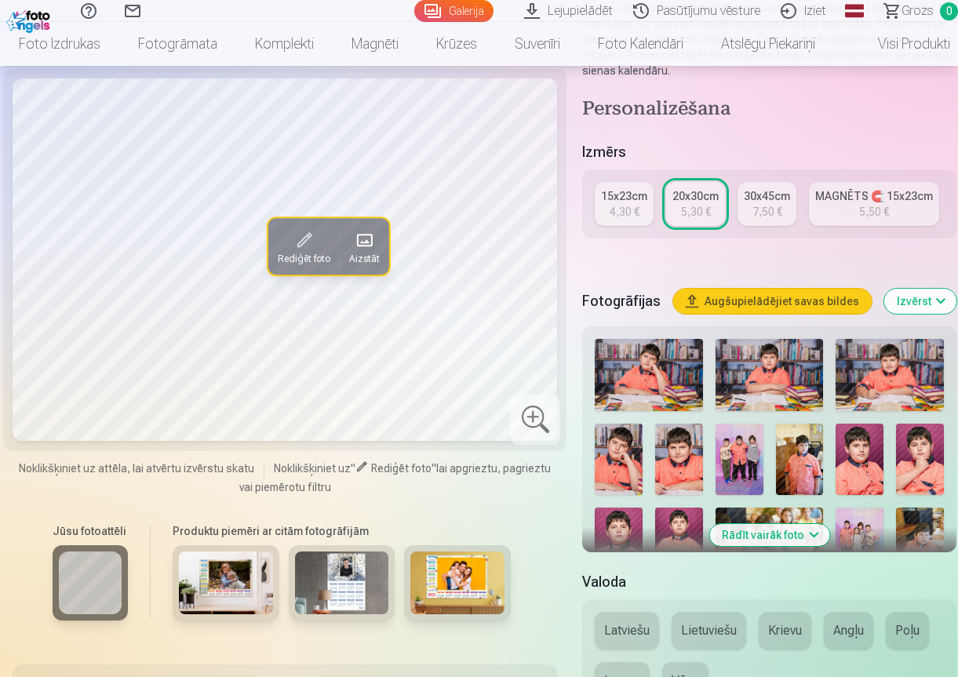
click at [356, 583] on img at bounding box center [342, 582] width 94 height 63
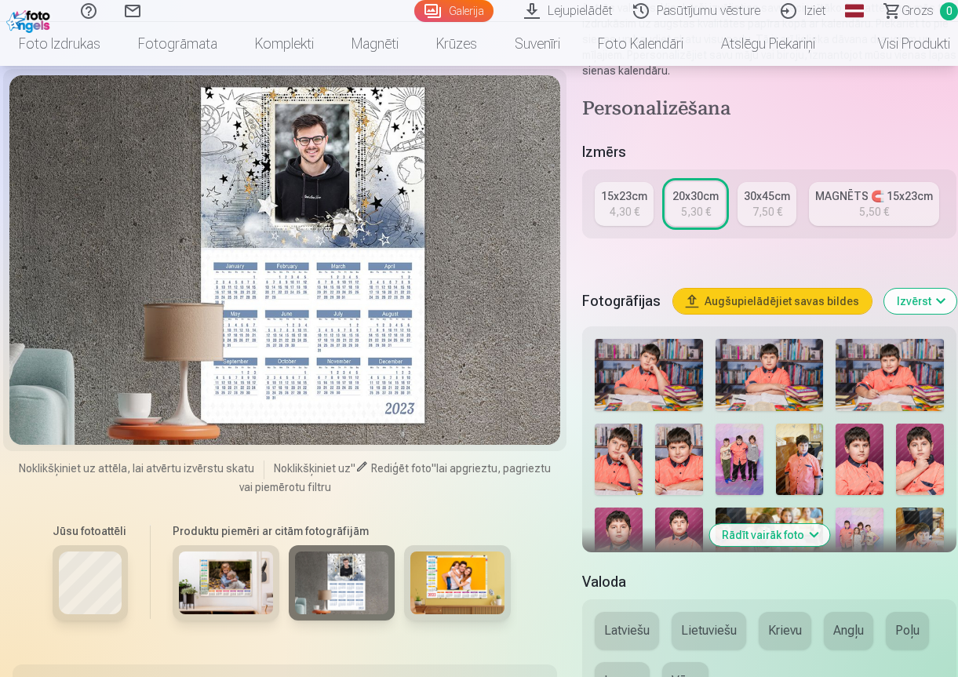
click at [451, 577] on img at bounding box center [457, 582] width 94 height 63
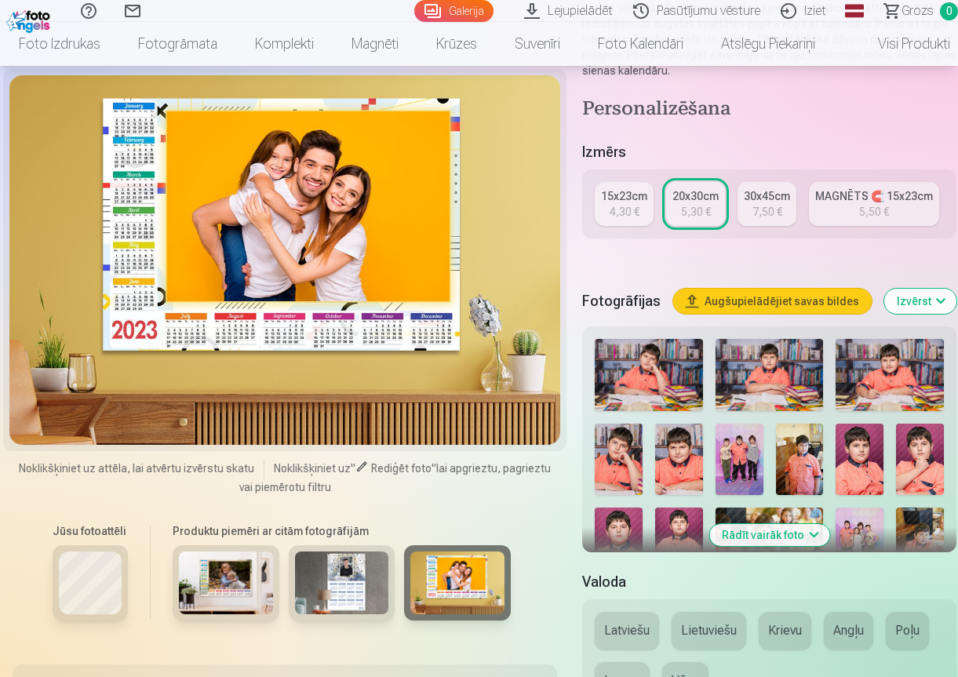
click at [643, 411] on img at bounding box center [648, 375] width 108 height 72
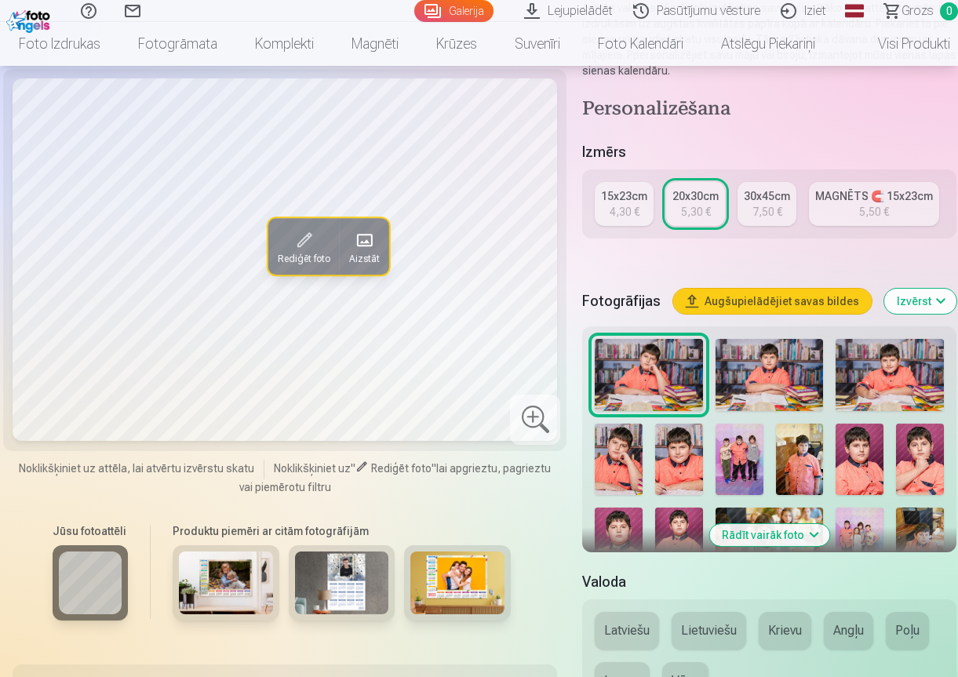
click at [756, 411] on img at bounding box center [769, 375] width 108 height 72
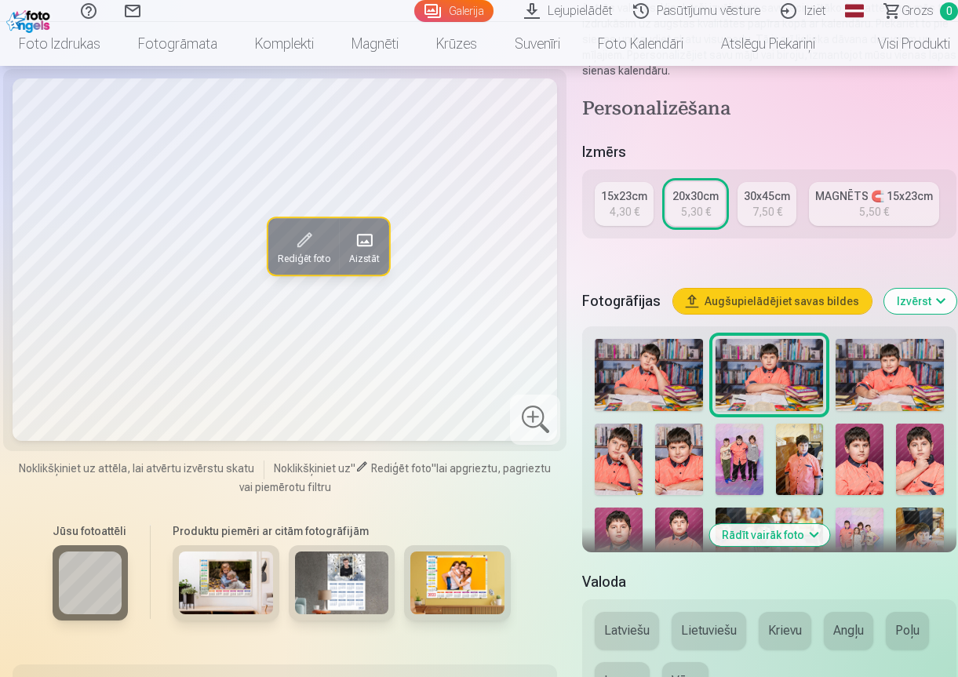
click at [903, 411] on img at bounding box center [889, 375] width 108 height 72
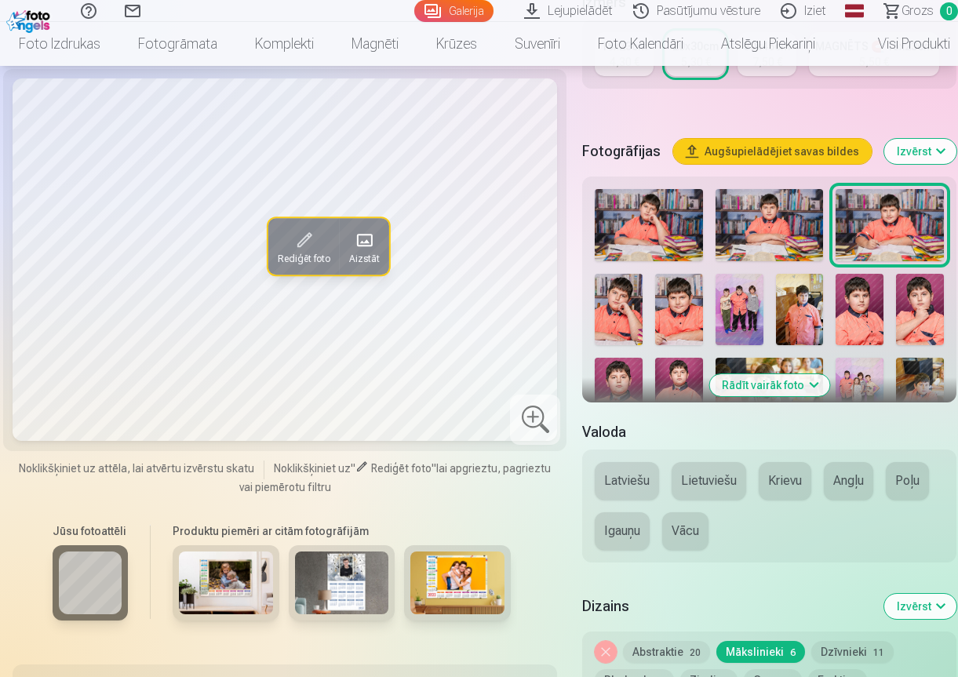
scroll to position [392, 0]
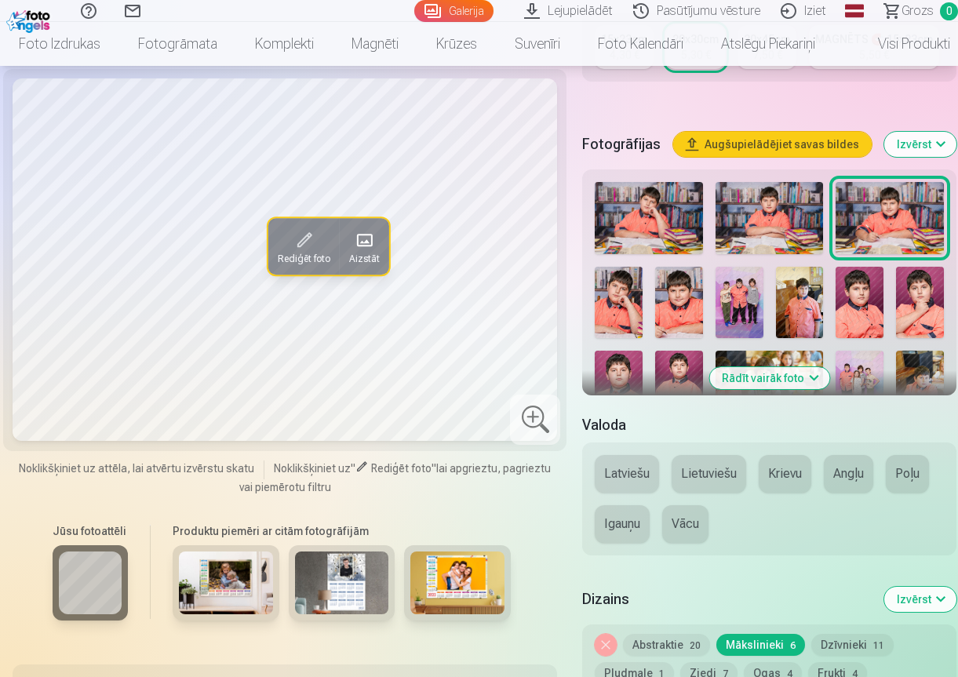
click at [610, 338] on img at bounding box center [618, 302] width 48 height 71
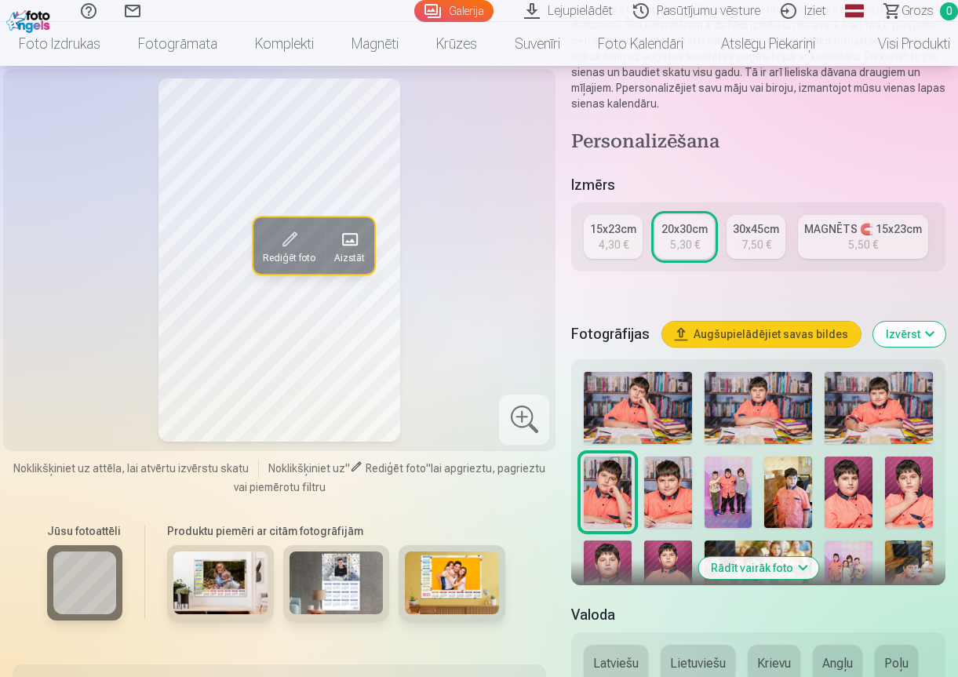
scroll to position [157, 0]
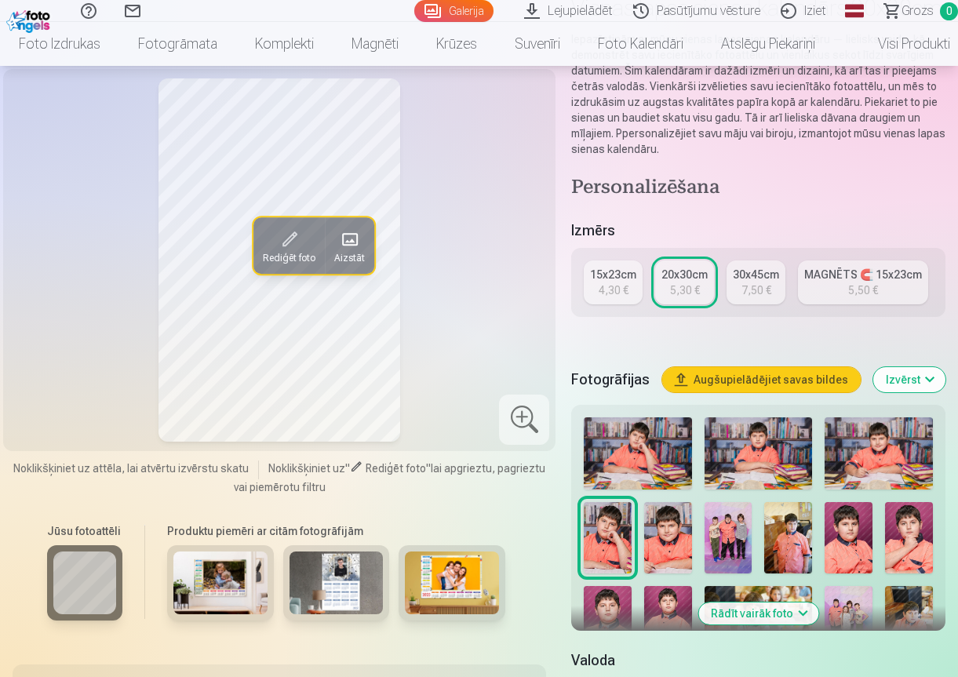
click at [628, 298] on div "4,30 €" at bounding box center [613, 290] width 30 height 16
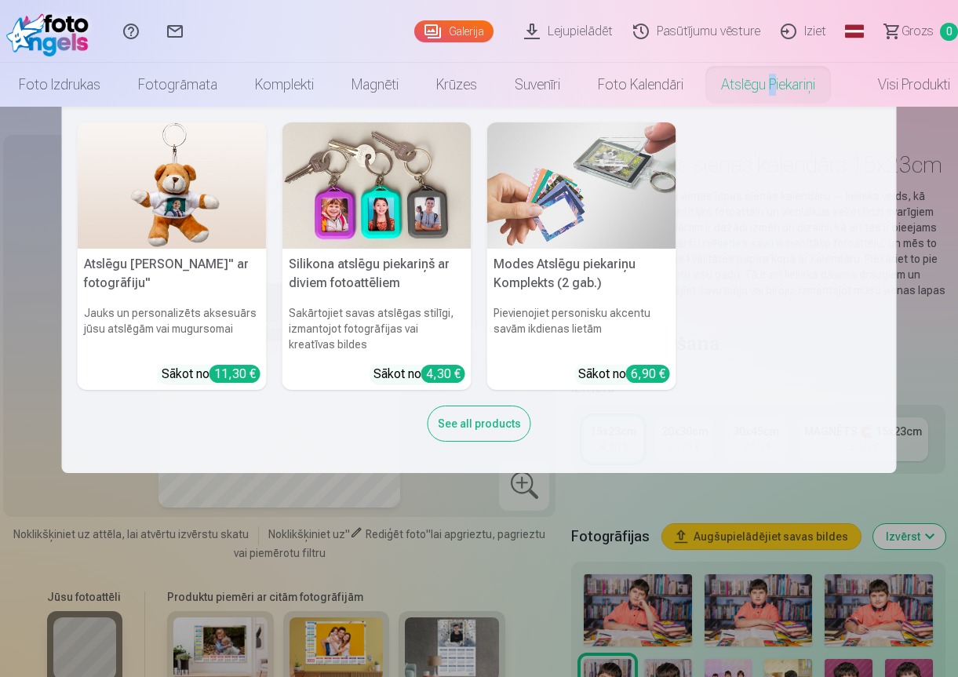
click at [746, 92] on link "Atslēgu piekariņi" at bounding box center [768, 85] width 132 height 44
